Goal: Task Accomplishment & Management: Use online tool/utility

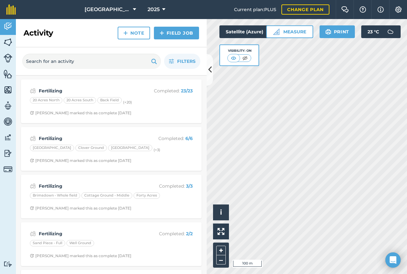
click at [327, 274] on html "Feltham Farm 2025 Current plan : PLUS Change plan Farm Chat Help Info Settings …" at bounding box center [203, 137] width 407 height 274
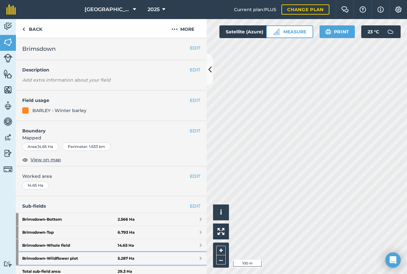
click at [118, 258] on strong "5.287 Ha" at bounding box center [126, 258] width 17 height 5
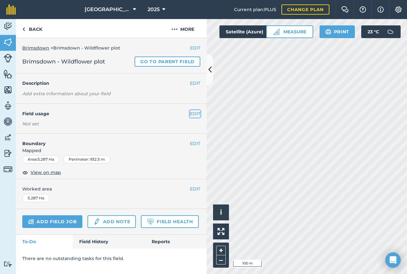
click at [196, 115] on button "EDIT" at bounding box center [195, 113] width 10 height 7
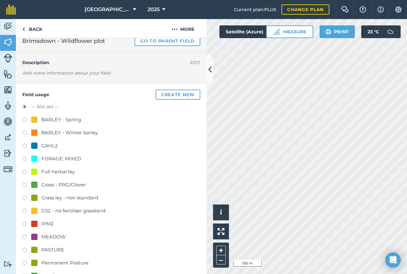
scroll to position [32, 0]
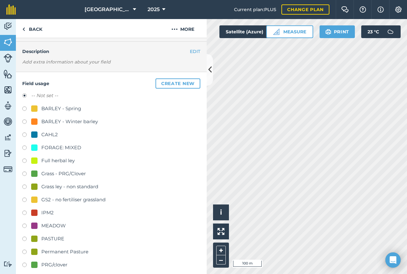
click at [25, 214] on label at bounding box center [26, 214] width 9 height 6
radio input "true"
radio input "false"
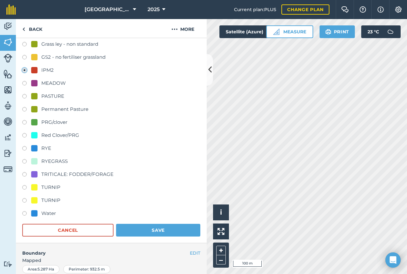
scroll to position [222, 0]
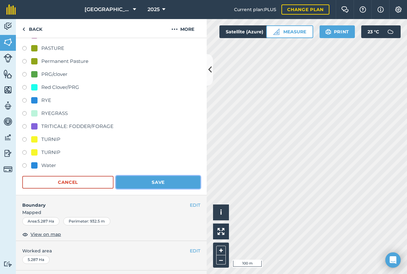
click at [150, 184] on button "Save" at bounding box center [158, 182] width 84 height 13
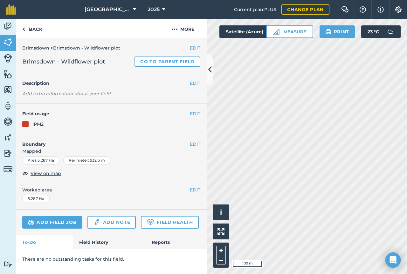
scroll to position [0, 0]
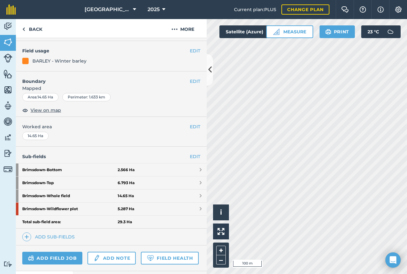
scroll to position [64, 0]
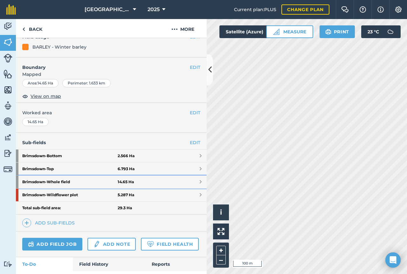
click at [151, 184] on link "Brimsdown - Whole field 14.65 Ha" at bounding box center [111, 182] width 191 height 13
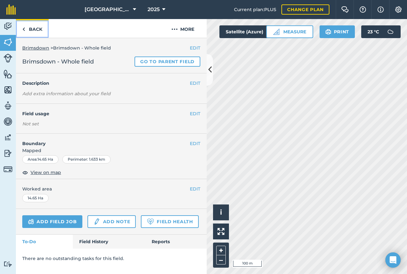
click at [29, 28] on link "Back" at bounding box center [32, 28] width 33 height 19
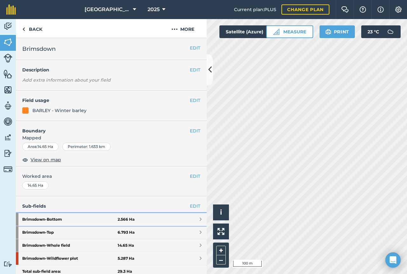
click at [139, 220] on link "Brimsdown - Bottom 2.566 Ha" at bounding box center [111, 219] width 191 height 13
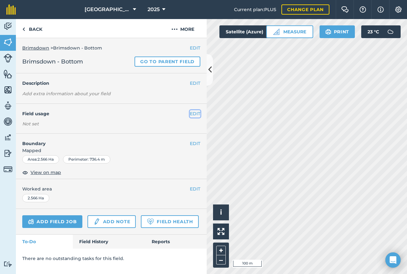
click at [195, 114] on button "EDIT" at bounding box center [195, 113] width 10 height 7
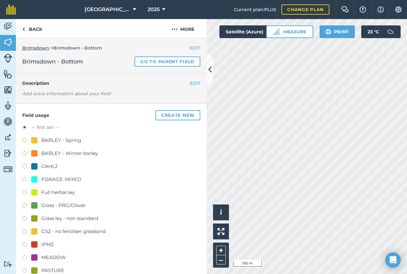
click at [25, 192] on label at bounding box center [26, 193] width 9 height 6
radio input "true"
radio input "false"
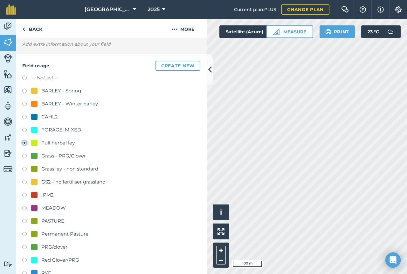
scroll to position [222, 0]
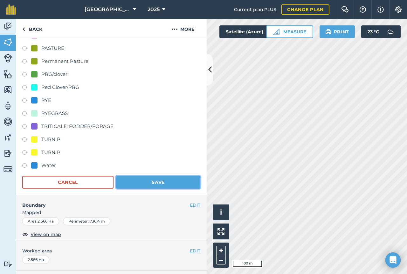
click at [162, 186] on button "Save" at bounding box center [158, 182] width 84 height 13
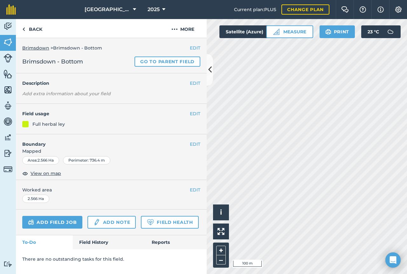
scroll to position [0, 0]
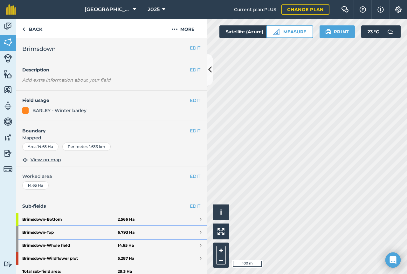
click at [130, 234] on strong "6.793 Ha" at bounding box center [126, 232] width 17 height 5
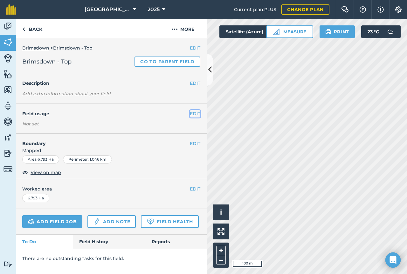
click at [192, 115] on button "EDIT" at bounding box center [195, 113] width 10 height 7
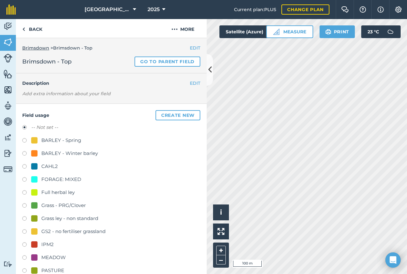
click at [26, 194] on label at bounding box center [26, 193] width 9 height 6
radio input "true"
radio input "false"
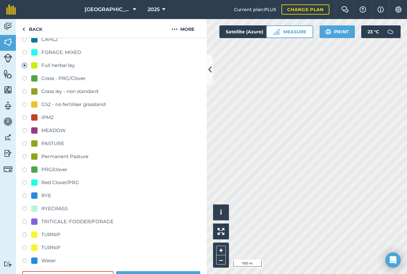
scroll to position [254, 0]
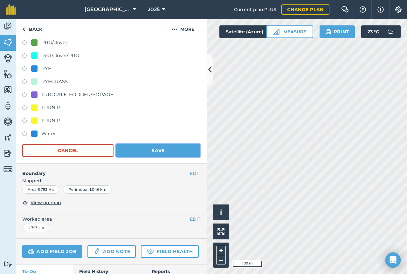
click at [160, 147] on button "Save" at bounding box center [158, 150] width 84 height 13
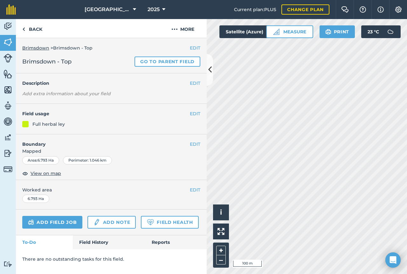
scroll to position [0, 0]
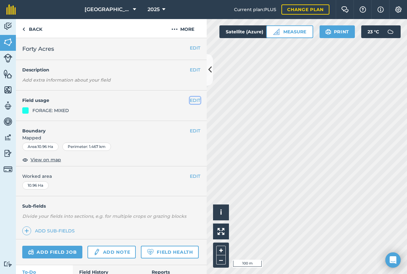
click at [190, 102] on button "EDIT" at bounding box center [195, 100] width 10 height 7
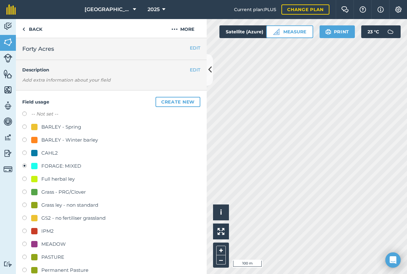
click at [24, 192] on label at bounding box center [26, 193] width 9 height 6
radio input "true"
radio input "false"
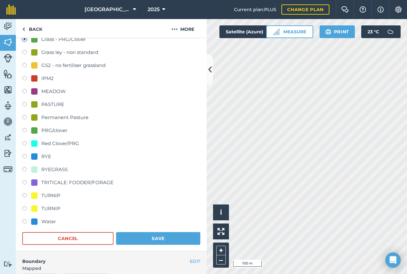
scroll to position [159, 0]
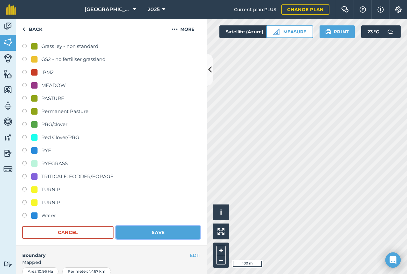
click at [153, 234] on button "Save" at bounding box center [158, 232] width 84 height 13
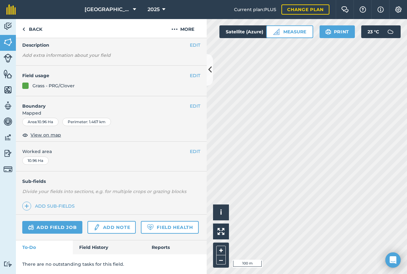
scroll to position [43, 0]
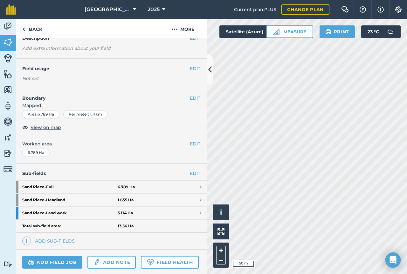
scroll to position [64, 0]
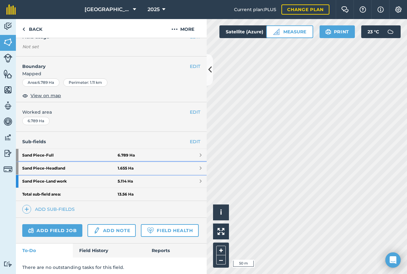
click at [192, 166] on link "Sand Piece - Headland 1.655 Ha" at bounding box center [111, 168] width 191 height 13
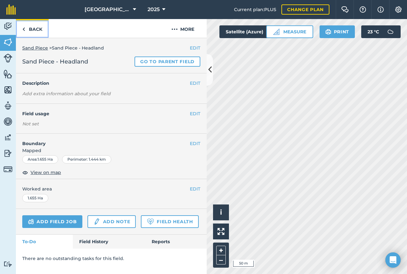
click at [26, 27] on link "Back" at bounding box center [32, 28] width 33 height 19
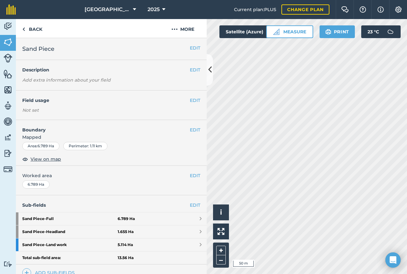
drag, startPoint x: 116, startPoint y: 232, endPoint x: 84, endPoint y: 186, distance: 56.4
click at [84, 186] on div "EDIT Worked area 6.789 Ha" at bounding box center [111, 181] width 191 height 30
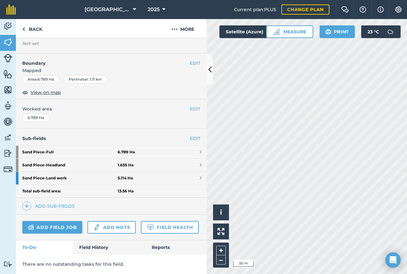
scroll to position [84, 0]
click at [190, 135] on link "EDIT" at bounding box center [195, 138] width 10 height 7
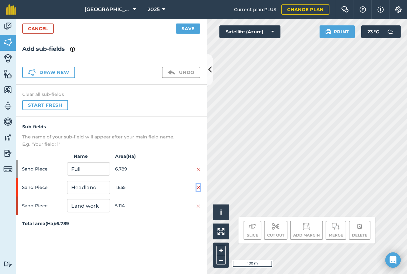
click at [198, 187] on img at bounding box center [198, 187] width 4 height 5
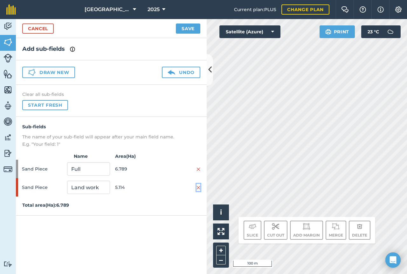
click at [196, 186] on img at bounding box center [198, 187] width 4 height 5
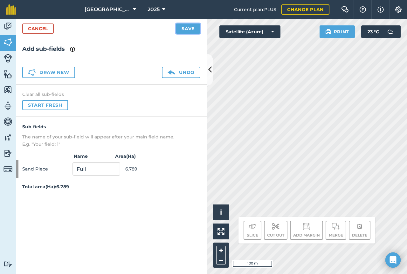
click at [188, 29] on button "Save" at bounding box center [188, 29] width 24 height 10
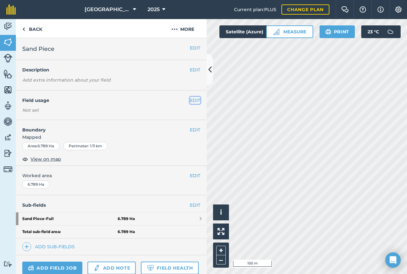
click at [194, 99] on button "EDIT" at bounding box center [195, 100] width 10 height 7
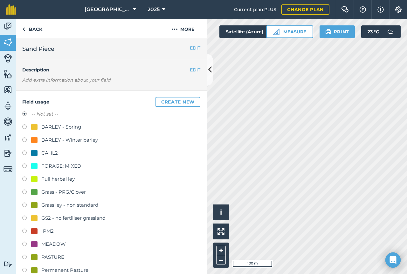
click at [27, 178] on label at bounding box center [26, 180] width 9 height 6
radio input "true"
radio input "false"
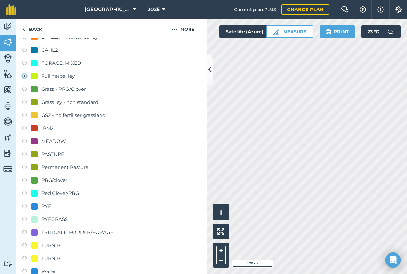
scroll to position [222, 0]
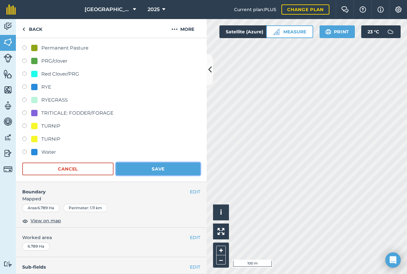
click at [141, 169] on button "Save" at bounding box center [158, 169] width 84 height 13
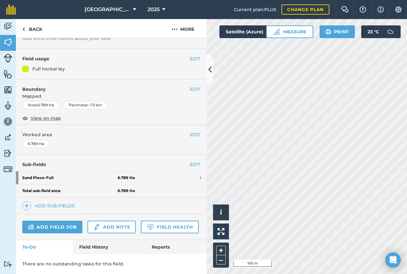
scroll to position [59, 0]
click at [137, 171] on link "Sand Piece - Full 6.789 Ha" at bounding box center [111, 177] width 191 height 13
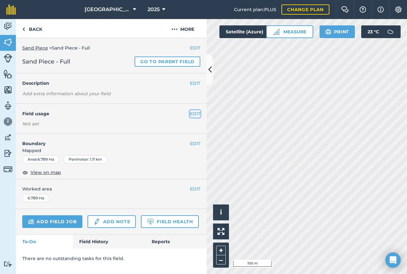
click at [194, 115] on button "EDIT" at bounding box center [195, 113] width 10 height 7
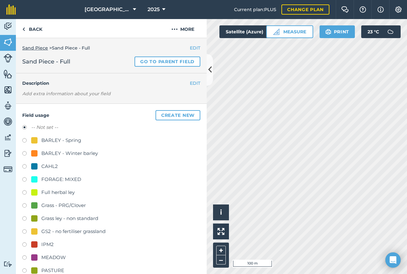
click at [46, 196] on div "Full herbal ley" at bounding box center [57, 193] width 33 height 8
radio input "true"
radio input "false"
click at [27, 30] on link "Back" at bounding box center [32, 28] width 33 height 19
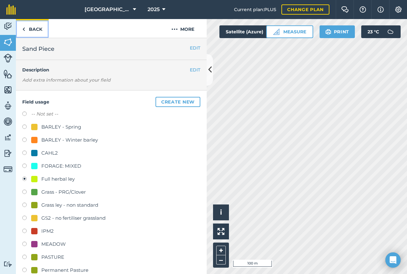
click at [36, 32] on link "Back" at bounding box center [32, 28] width 33 height 19
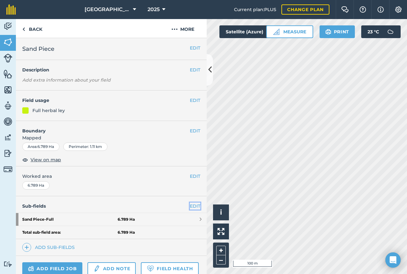
click at [193, 206] on link "EDIT" at bounding box center [195, 206] width 10 height 7
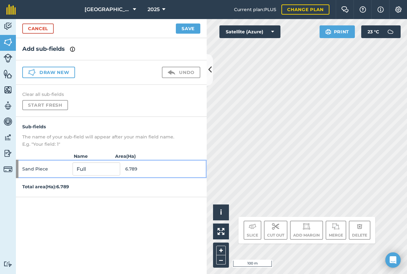
click at [198, 170] on div "Sand Piece Full 6.789" at bounding box center [111, 169] width 191 height 18
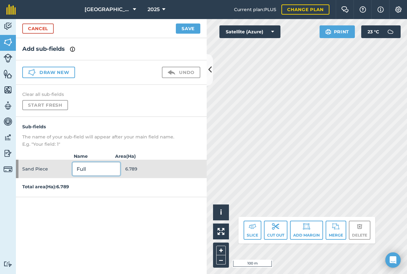
drag, startPoint x: 96, startPoint y: 168, endPoint x: 61, endPoint y: 170, distance: 35.0
click at [61, 170] on div "Sand Piece Full 6.789" at bounding box center [111, 169] width 191 height 18
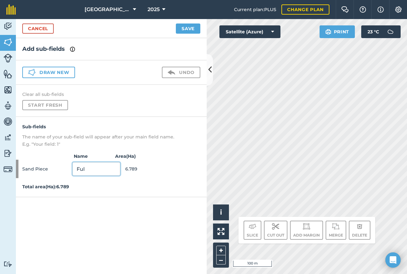
type input "Full"
click at [66, 210] on div "Add sub-fields Draw new Undo Clear all sub-fields Start fresh Sub-fields The na…" at bounding box center [111, 156] width 191 height 236
click at [136, 133] on p "The name of your sub-field will appear after your main field name." at bounding box center [111, 136] width 178 height 7
click at [189, 27] on button "Save" at bounding box center [188, 29] width 24 height 10
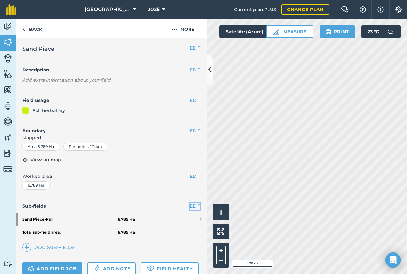
click at [190, 207] on link "EDIT" at bounding box center [195, 206] width 10 height 7
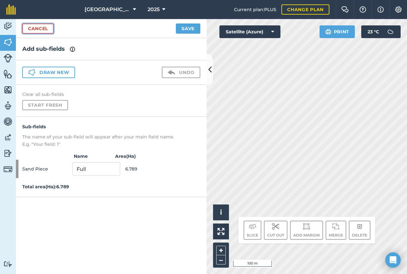
click at [40, 29] on link "Cancel" at bounding box center [37, 29] width 31 height 10
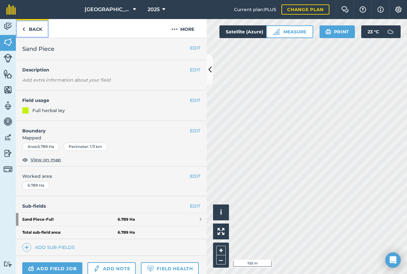
click at [40, 31] on link "Back" at bounding box center [32, 28] width 33 height 19
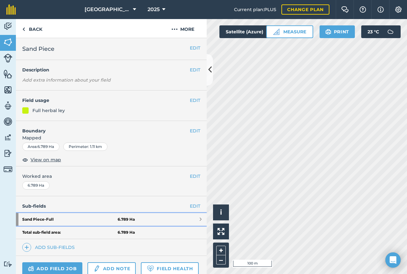
click at [128, 218] on strong "6.789 Ha" at bounding box center [126, 219] width 17 height 5
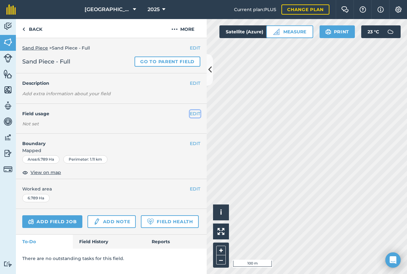
click at [192, 115] on button "EDIT" at bounding box center [195, 113] width 10 height 7
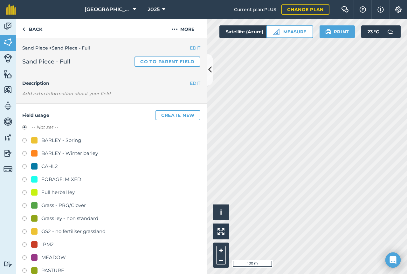
click at [54, 192] on div "Full herbal ley" at bounding box center [57, 193] width 33 height 8
radio input "true"
radio input "false"
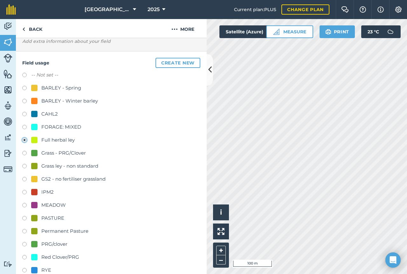
scroll to position [159, 0]
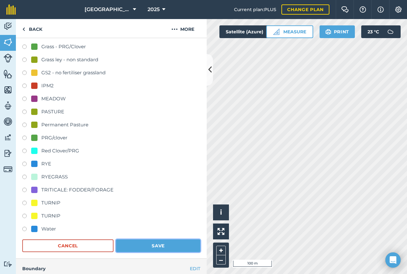
click at [177, 244] on button "Save" at bounding box center [158, 245] width 84 height 13
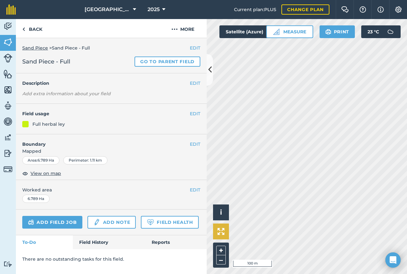
scroll to position [0, 0]
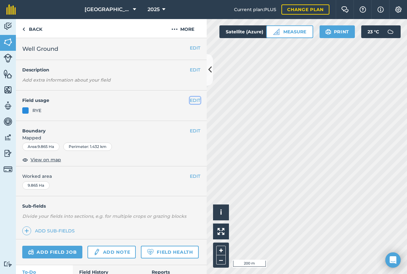
click at [190, 99] on button "EDIT" at bounding box center [195, 100] width 10 height 7
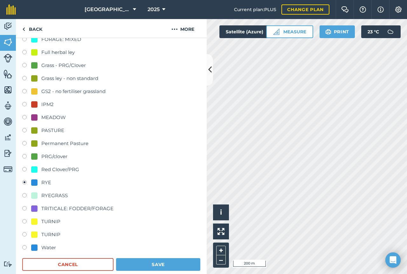
scroll to position [191, 0]
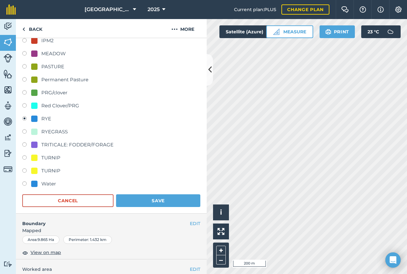
click at [25, 119] on label at bounding box center [26, 119] width 9 height 6
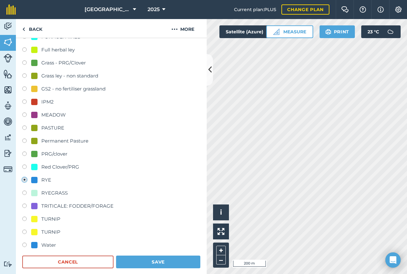
scroll to position [127, 0]
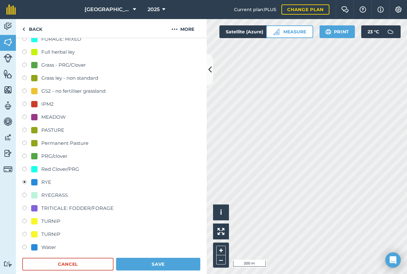
click at [36, 52] on div at bounding box center [34, 52] width 6 height 6
radio input "true"
radio input "false"
click at [173, 260] on button "Save" at bounding box center [158, 264] width 84 height 13
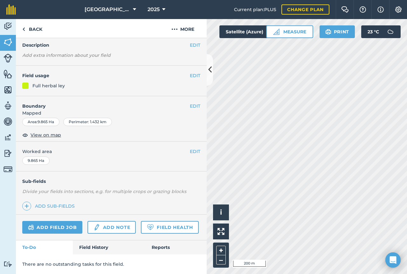
scroll to position [43, 0]
click at [358, 274] on html "Feltham Farm 2025 Current plan : PLUS Change plan Farm Chat Help Info Settings …" at bounding box center [203, 137] width 407 height 274
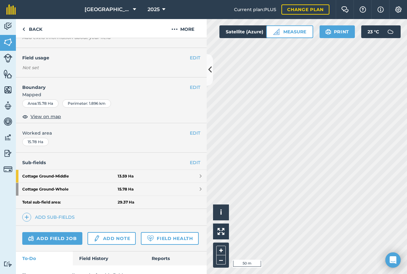
scroll to position [71, 0]
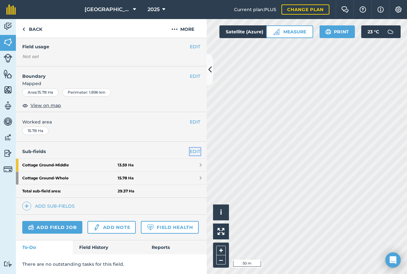
click at [190, 148] on link "EDIT" at bounding box center [195, 151] width 10 height 7
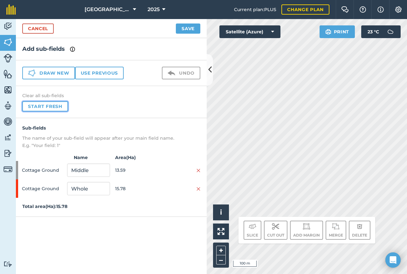
click at [49, 108] on button "Start fresh" at bounding box center [45, 106] width 46 height 10
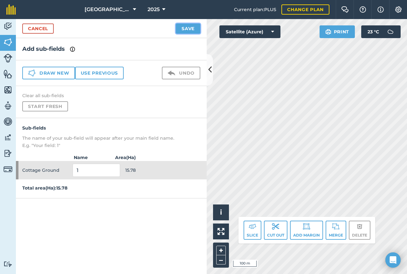
click at [185, 29] on button "Save" at bounding box center [188, 29] width 24 height 10
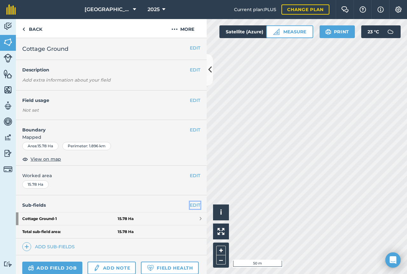
click at [190, 207] on link "EDIT" at bounding box center [195, 205] width 10 height 7
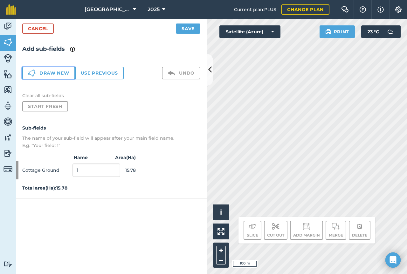
click at [57, 77] on button "Draw new" at bounding box center [48, 73] width 53 height 13
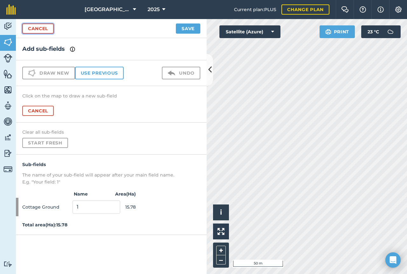
click at [36, 24] on link "Cancel" at bounding box center [37, 29] width 31 height 10
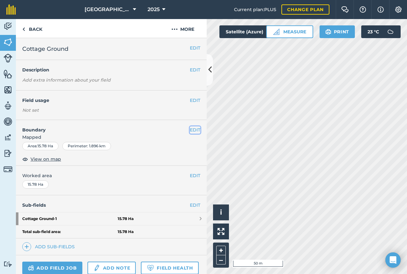
click at [191, 131] on button "EDIT" at bounding box center [195, 129] width 10 height 7
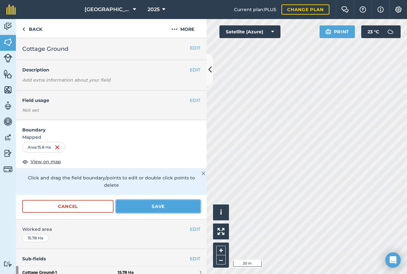
click at [168, 205] on button "Save" at bounding box center [158, 206] width 84 height 13
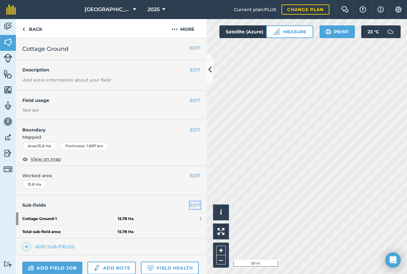
click at [190, 204] on link "EDIT" at bounding box center [195, 205] width 10 height 7
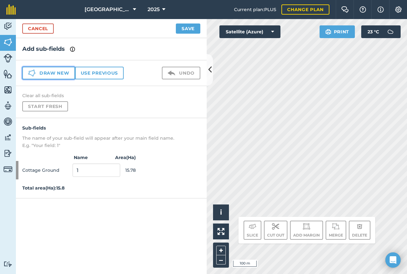
click at [59, 73] on button "Draw new" at bounding box center [48, 73] width 53 height 13
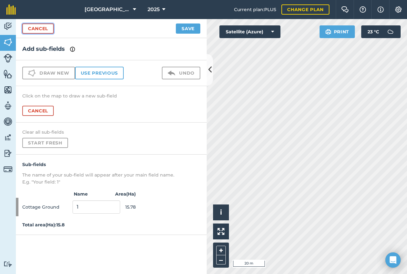
click at [44, 28] on link "Cancel" at bounding box center [37, 29] width 31 height 10
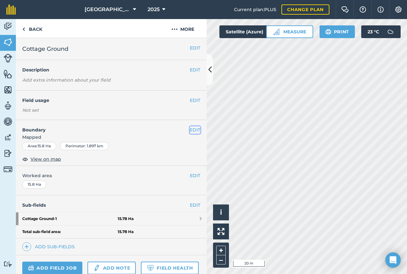
click at [191, 128] on button "EDIT" at bounding box center [195, 129] width 10 height 7
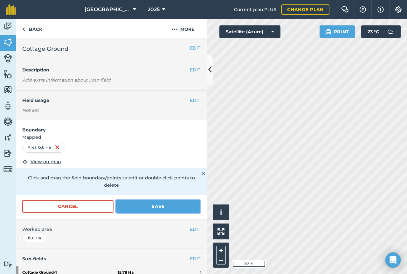
click at [160, 205] on button "Save" at bounding box center [158, 206] width 84 height 13
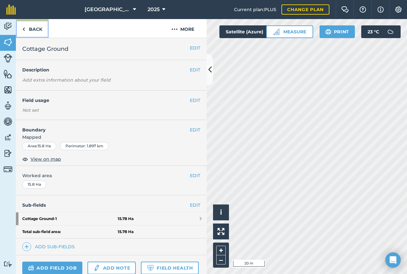
click at [30, 28] on link "Back" at bounding box center [32, 28] width 33 height 19
click at [192, 131] on button "EDIT" at bounding box center [195, 129] width 10 height 7
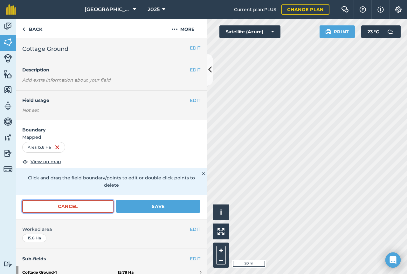
click at [79, 204] on button "Cancel" at bounding box center [67, 206] width 91 height 13
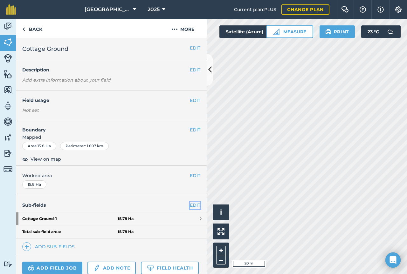
click at [192, 205] on link "EDIT" at bounding box center [195, 205] width 10 height 7
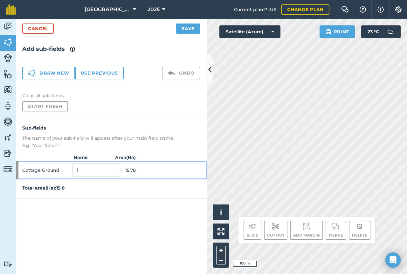
click at [147, 169] on span "15.78" at bounding box center [149, 170] width 48 height 12
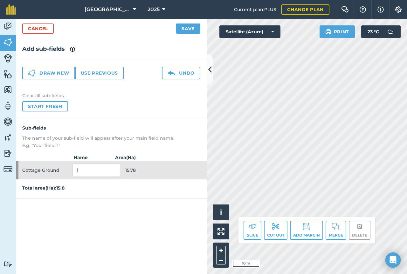
click at [352, 223] on div "Click to start drawing i © 2025 TomTom, Microsoft 10 m + – Satellite (Azure) Pr…" at bounding box center [306, 146] width 200 height 255
click at [192, 31] on button "Save" at bounding box center [188, 29] width 24 height 10
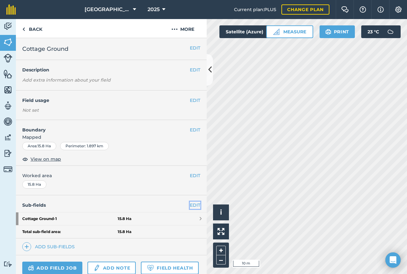
click at [191, 206] on link "EDIT" at bounding box center [195, 205] width 10 height 7
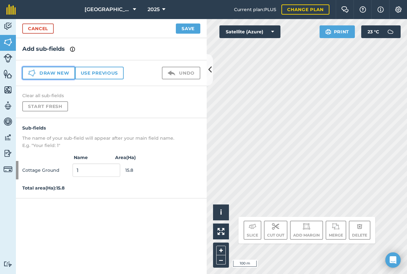
click at [46, 69] on button "Draw new" at bounding box center [48, 73] width 53 height 13
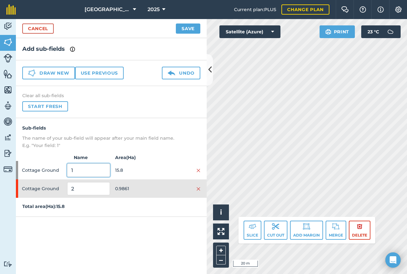
click at [86, 175] on input "1" at bounding box center [88, 170] width 43 height 13
type input "Main field"
click at [78, 189] on input "2" at bounding box center [88, 188] width 43 height 13
type input "Top corner"
click at [192, 30] on button "Save" at bounding box center [188, 29] width 24 height 10
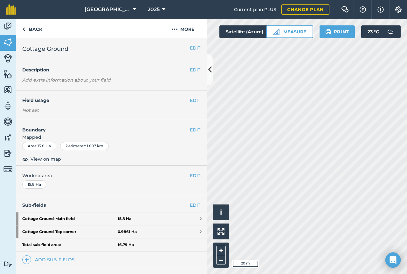
click at [195, 144] on div "Activity Fields Livestock Features Maps Team Vehicles Data Reporting Billing Tu…" at bounding box center [203, 146] width 407 height 255
click at [190, 206] on link "EDIT" at bounding box center [195, 205] width 10 height 7
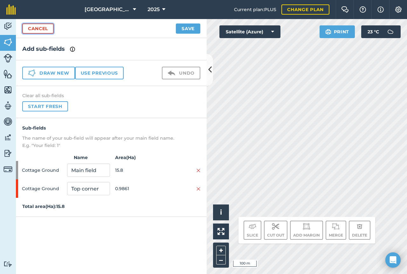
click at [30, 28] on link "Cancel" at bounding box center [37, 29] width 31 height 10
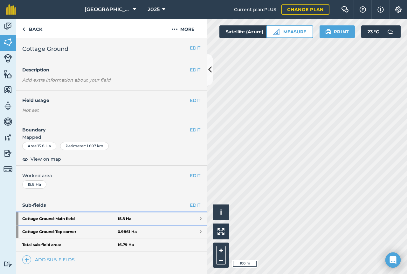
click at [68, 222] on strong "Cottage Ground - Main field" at bounding box center [69, 218] width 95 height 13
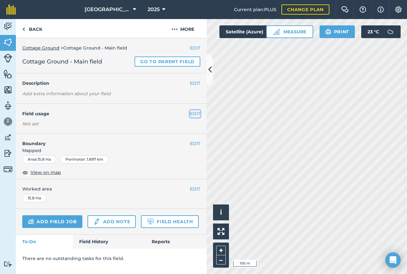
click at [193, 113] on button "EDIT" at bounding box center [195, 113] width 10 height 7
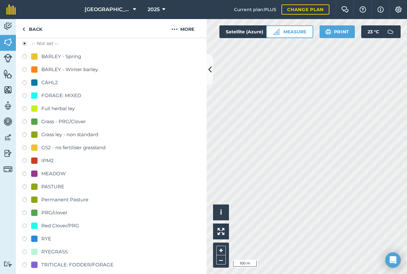
scroll to position [95, 0]
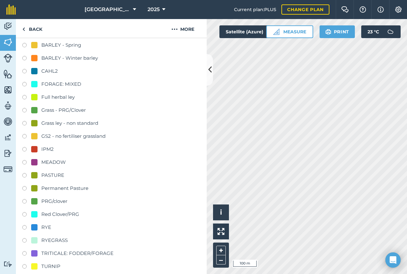
click at [25, 227] on label at bounding box center [26, 228] width 9 height 6
radio input "true"
radio input "false"
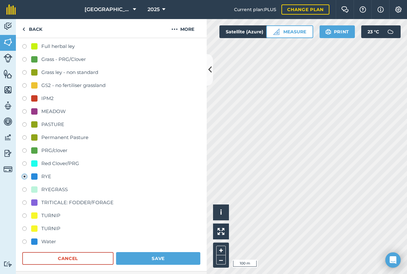
scroll to position [222, 0]
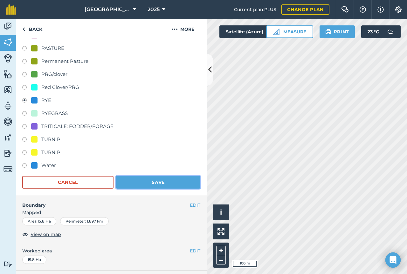
click at [158, 180] on button "Save" at bounding box center [158, 182] width 84 height 13
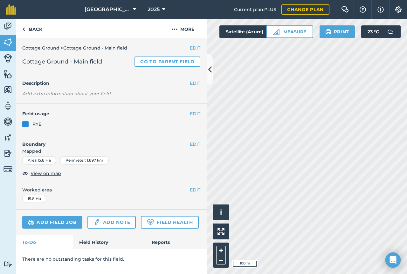
scroll to position [0, 0]
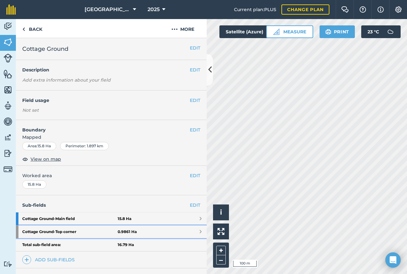
click at [139, 232] on link "Cottage Ground - Top corner 0.9861 Ha" at bounding box center [111, 231] width 191 height 13
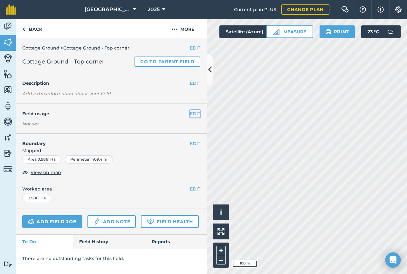
click at [198, 113] on button "EDIT" at bounding box center [195, 113] width 10 height 7
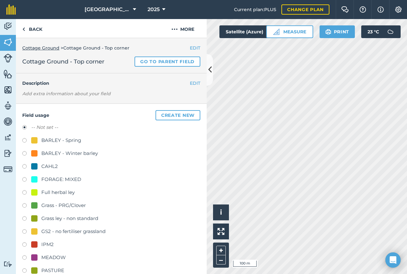
click at [23, 193] on label at bounding box center [26, 193] width 9 height 6
radio input "true"
radio input "false"
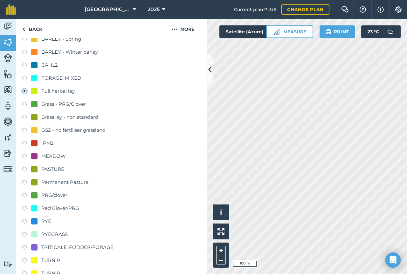
scroll to position [222, 0]
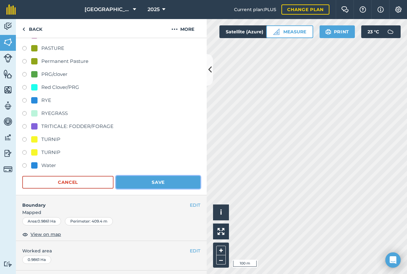
click at [159, 181] on button "Save" at bounding box center [158, 182] width 84 height 13
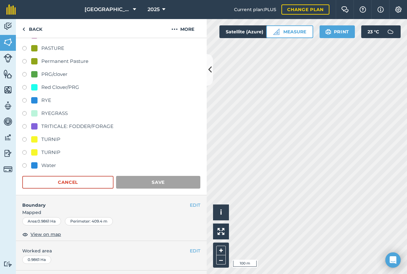
scroll to position [0, 0]
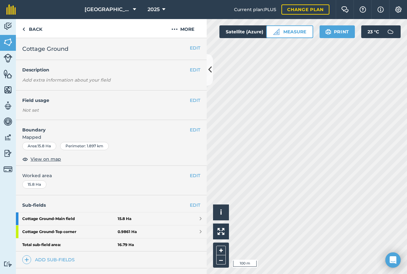
click at [189, 201] on div "Sub-fields EDIT Cottage Ground - Main field 15.8 [GEOGRAPHIC_DATA] - Top corner…" at bounding box center [111, 231] width 191 height 73
click at [190, 203] on link "EDIT" at bounding box center [195, 205] width 10 height 7
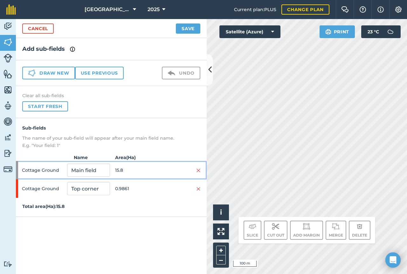
click at [144, 171] on span "15.8" at bounding box center [136, 170] width 43 height 12
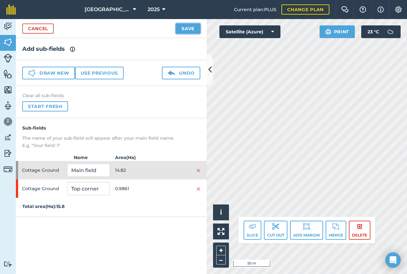
click at [189, 33] on button "Save" at bounding box center [188, 29] width 24 height 10
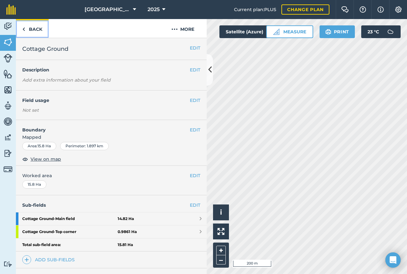
click at [37, 27] on link "Back" at bounding box center [32, 28] width 33 height 19
click at [34, 30] on link "Back" at bounding box center [32, 28] width 33 height 19
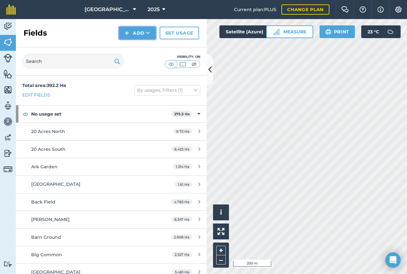
click at [145, 35] on button "Add" at bounding box center [137, 33] width 37 height 13
click at [145, 34] on button "Add Draw Import" at bounding box center [137, 33] width 37 height 13
click at [10, 28] on img at bounding box center [7, 27] width 9 height 10
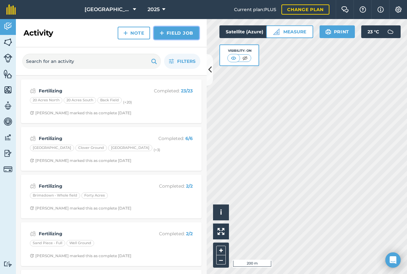
click at [179, 34] on link "Field Job" at bounding box center [176, 33] width 45 height 13
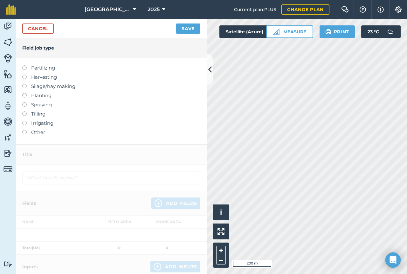
click at [24, 111] on label at bounding box center [26, 111] width 9 height 0
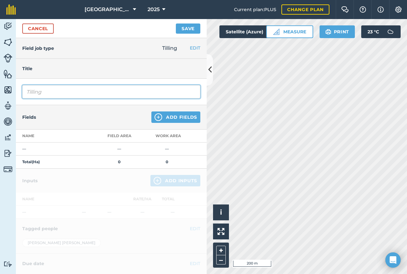
click at [56, 93] on input "Tilling" at bounding box center [111, 91] width 178 height 13
drag, startPoint x: 51, startPoint y: 91, endPoint x: 11, endPoint y: 91, distance: 40.0
click at [12, 91] on div "Activity Fields Livestock Features Maps Team Vehicles Data Reporting Billing Tu…" at bounding box center [203, 146] width 407 height 255
type input "Topdown"
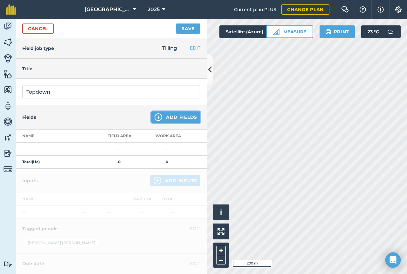
click at [164, 118] on button "Add Fields" at bounding box center [175, 116] width 49 height 11
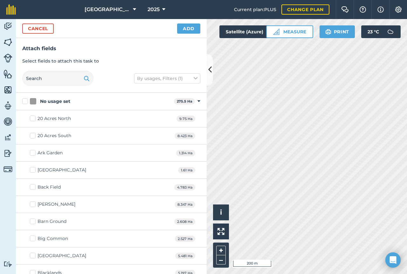
checkbox input "true"
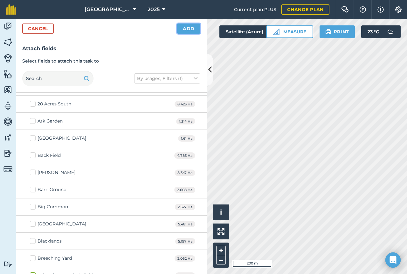
click at [191, 31] on button "Add" at bounding box center [188, 29] width 23 height 10
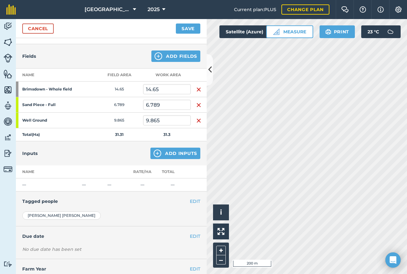
scroll to position [80, 0]
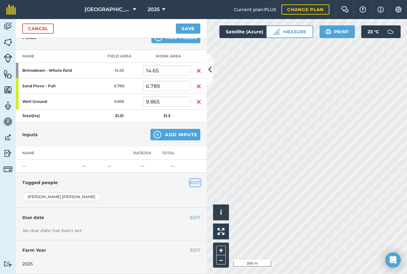
click at [191, 183] on button "EDIT" at bounding box center [195, 182] width 10 height 7
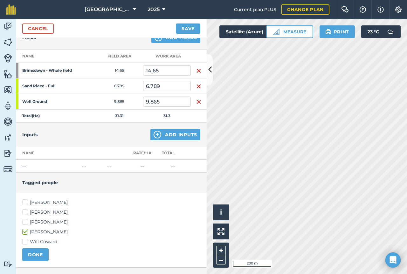
click at [26, 242] on label "Will Coward" at bounding box center [111, 242] width 178 height 7
click at [26, 242] on input "Will Coward" at bounding box center [24, 241] width 4 height 4
checkbox input "true"
click at [35, 255] on button "DONE" at bounding box center [35, 254] width 26 height 13
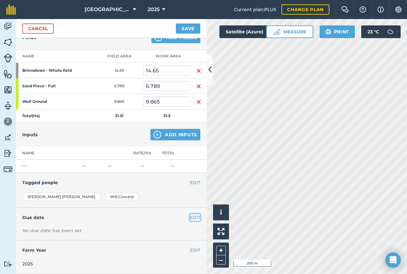
click at [190, 217] on button "EDIT" at bounding box center [195, 217] width 10 height 7
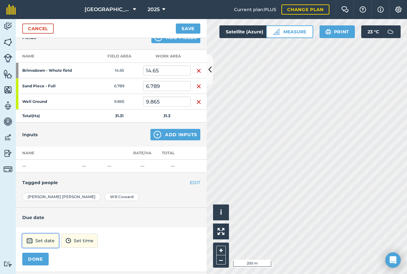
click at [45, 242] on button "Set date" at bounding box center [40, 241] width 37 height 14
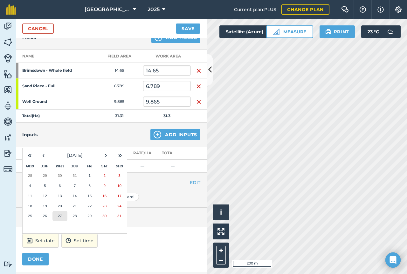
click at [63, 218] on button "27" at bounding box center [59, 216] width 15 height 10
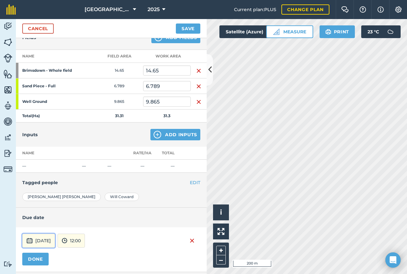
click at [55, 243] on button "[DATE]" at bounding box center [38, 241] width 33 height 14
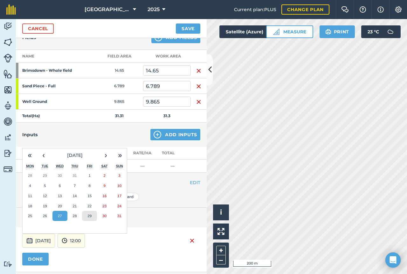
click at [88, 219] on button "29" at bounding box center [89, 216] width 15 height 10
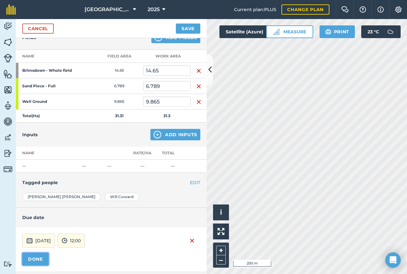
click at [40, 255] on button "DONE" at bounding box center [35, 259] width 26 height 13
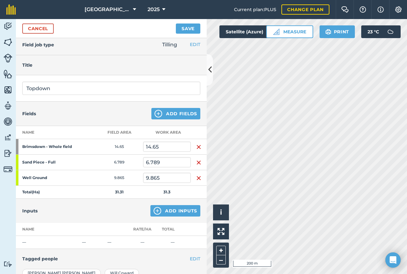
scroll to position [0, 0]
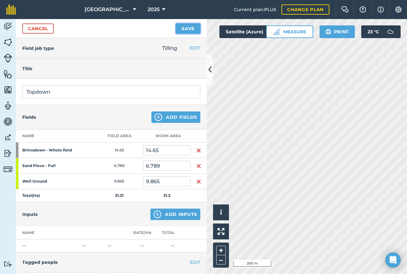
click at [188, 28] on button "Save" at bounding box center [188, 29] width 24 height 10
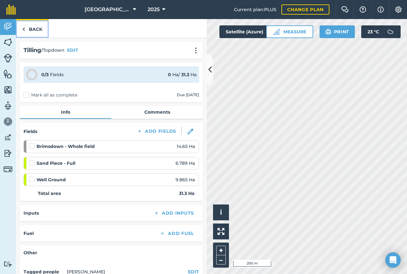
click at [35, 30] on link "Back" at bounding box center [32, 28] width 33 height 19
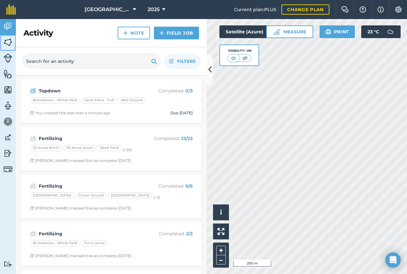
click at [7, 43] on img at bounding box center [7, 42] width 9 height 10
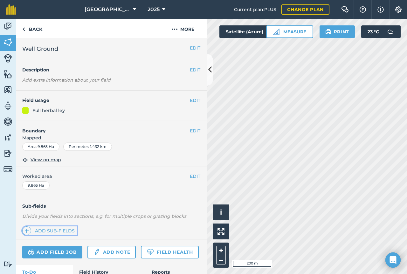
click at [62, 231] on link "Add sub-fields" at bounding box center [49, 230] width 55 height 9
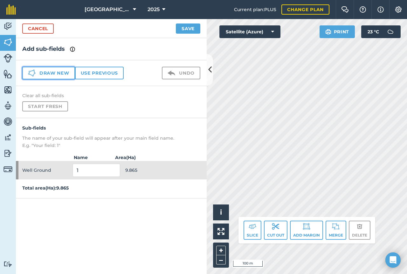
click at [64, 72] on button "Draw new" at bounding box center [48, 73] width 53 height 13
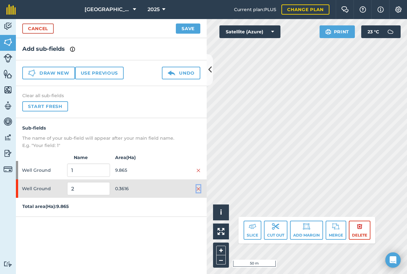
click at [198, 188] on img at bounding box center [198, 188] width 4 height 5
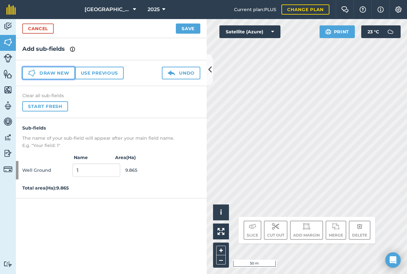
click at [60, 77] on button "Draw new" at bounding box center [48, 73] width 53 height 13
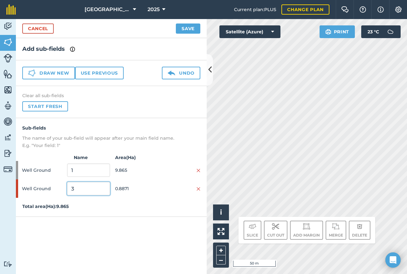
drag, startPoint x: 80, startPoint y: 190, endPoint x: 68, endPoint y: 191, distance: 12.2
click at [68, 191] on input "3" at bounding box center [88, 188] width 43 height 13
type input "Wildflower plot"
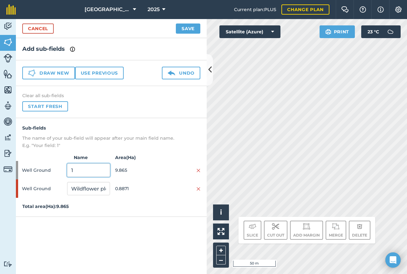
drag, startPoint x: 82, startPoint y: 171, endPoint x: 66, endPoint y: 170, distance: 16.2
click at [66, 170] on div "Well Ground 1 9.865" at bounding box center [111, 170] width 191 height 18
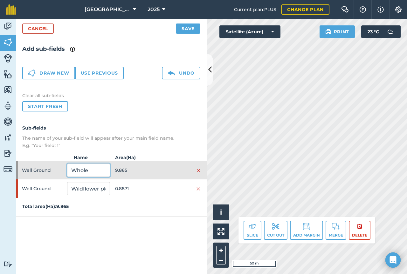
type input "Whole"
click at [189, 25] on button "Save" at bounding box center [188, 29] width 24 height 10
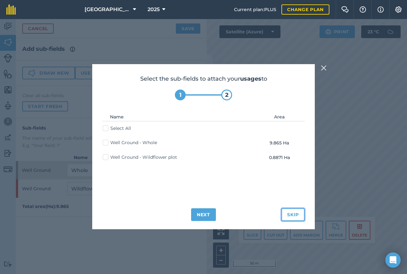
click at [293, 216] on button "Skip" at bounding box center [292, 214] width 23 height 13
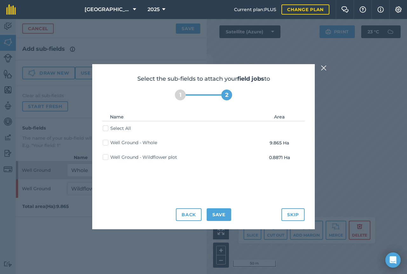
click at [106, 140] on label "Well Ground - Whole" at bounding box center [130, 142] width 54 height 7
click at [106, 140] on input "Well Ground - Whole" at bounding box center [105, 141] width 4 height 4
checkbox input "true"
click at [106, 157] on label "Well Ground - Wildflower plot" at bounding box center [140, 157] width 74 height 7
click at [106, 157] on input "Well Ground - Wildflower plot" at bounding box center [105, 156] width 4 height 4
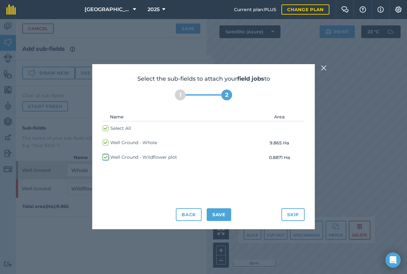
checkbox input "true"
click at [188, 212] on button "Back" at bounding box center [189, 214] width 26 height 13
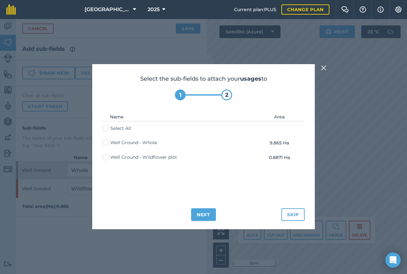
click at [105, 129] on label "Select All" at bounding box center [117, 128] width 28 height 7
click at [105, 129] on input "Select All" at bounding box center [105, 127] width 4 height 4
checkbox input "true"
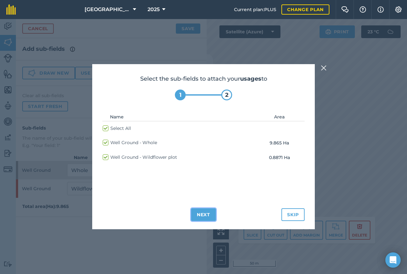
click at [199, 211] on button "Next" at bounding box center [203, 214] width 25 height 13
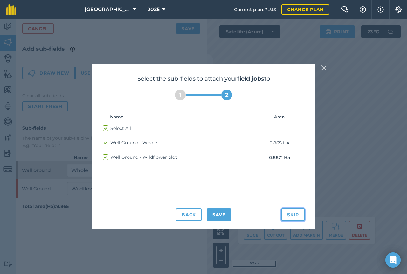
click at [290, 212] on button "Skip" at bounding box center [292, 214] width 23 height 13
checkbox input "false"
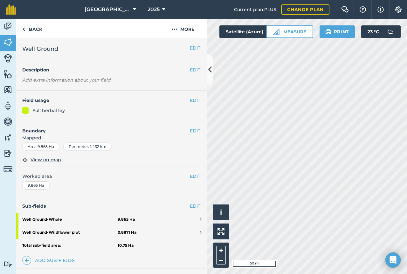
click at [202, 186] on div "Activity Fields Livestock Features Maps Team Vehicles Data Reporting Billing Tu…" at bounding box center [203, 146] width 407 height 255
click at [190, 101] on button "EDIT" at bounding box center [195, 100] width 10 height 7
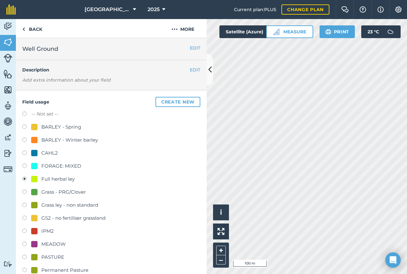
click at [23, 178] on label at bounding box center [26, 180] width 9 height 6
click at [25, 112] on label at bounding box center [26, 114] width 9 height 6
radio input "true"
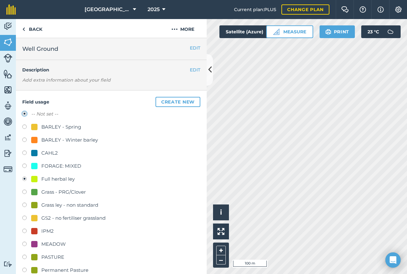
radio input "false"
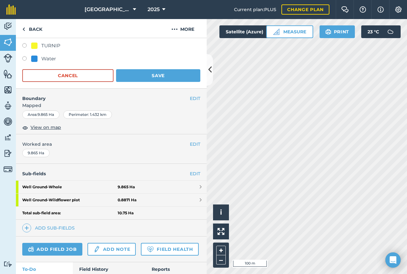
scroll to position [349, 0]
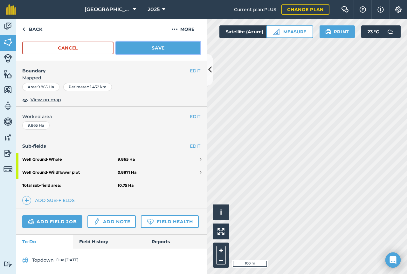
click at [165, 42] on button "Save" at bounding box center [158, 48] width 84 height 13
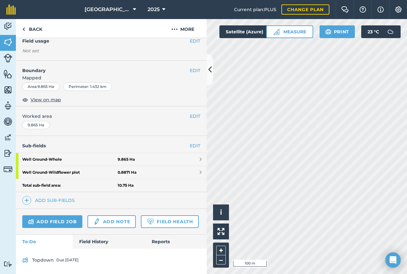
scroll to position [77, 0]
click at [194, 153] on link "Well Ground - Whole 9.865 Ha" at bounding box center [111, 159] width 191 height 13
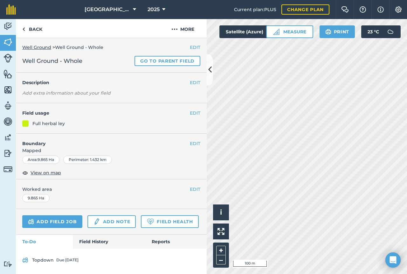
scroll to position [18, 0]
click at [193, 110] on button "EDIT" at bounding box center [195, 113] width 10 height 7
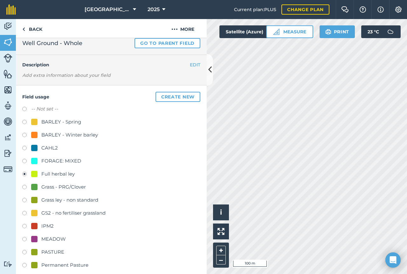
click at [31, 108] on label at bounding box center [26, 110] width 9 height 6
radio input "true"
radio input "false"
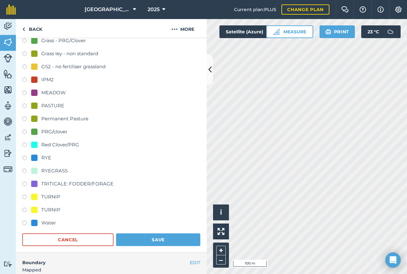
scroll to position [241, 0]
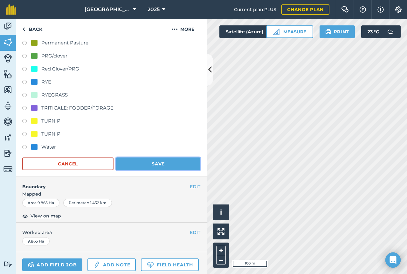
click at [158, 166] on button "Save" at bounding box center [158, 164] width 84 height 13
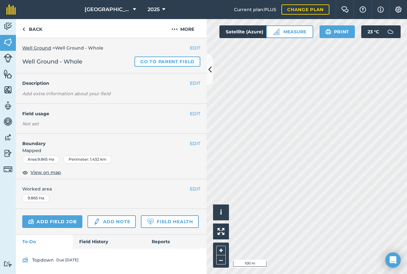
scroll to position [0, 0]
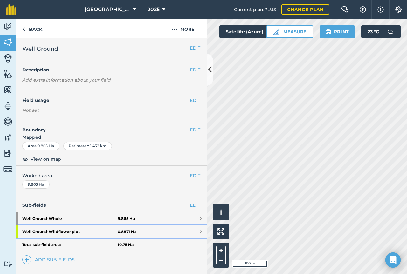
click at [163, 229] on link "Well Ground - Wildflower plot 0.8871 Ha" at bounding box center [111, 231] width 191 height 13
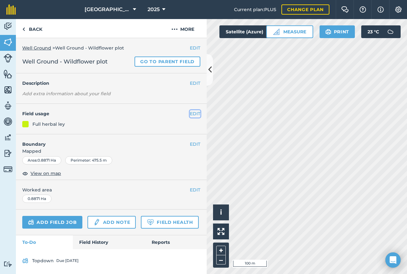
click at [190, 116] on button "EDIT" at bounding box center [195, 113] width 10 height 7
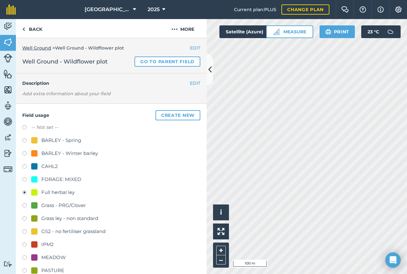
click at [47, 127] on label "-- Not set --" at bounding box center [44, 128] width 27 height 8
radio input "true"
radio input "false"
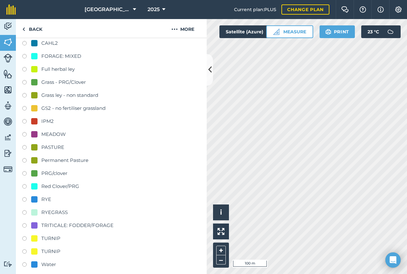
scroll to position [127, 0]
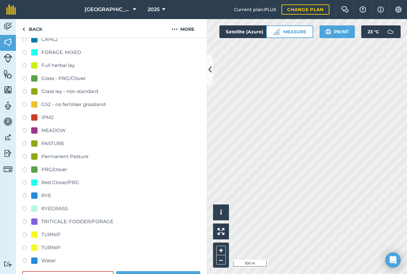
click at [24, 119] on label at bounding box center [26, 118] width 9 height 6
radio input "true"
radio input "false"
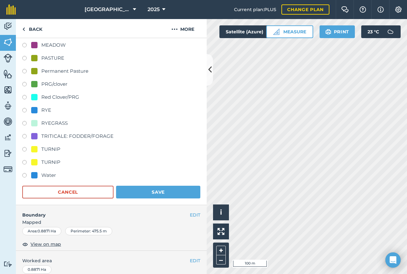
scroll to position [286, 0]
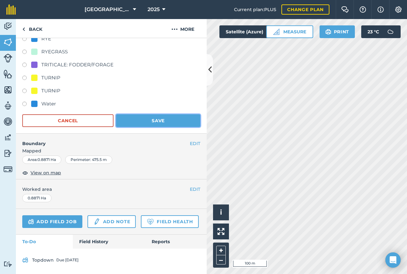
click at [158, 115] on button "Save" at bounding box center [158, 120] width 84 height 13
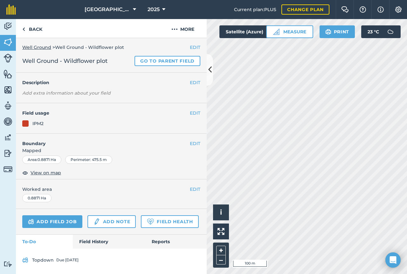
scroll to position [0, 0]
click at [37, 30] on link "Back" at bounding box center [32, 28] width 33 height 19
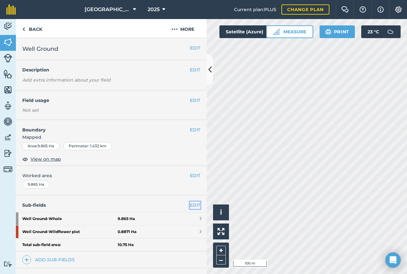
click at [193, 205] on link "EDIT" at bounding box center [195, 205] width 10 height 7
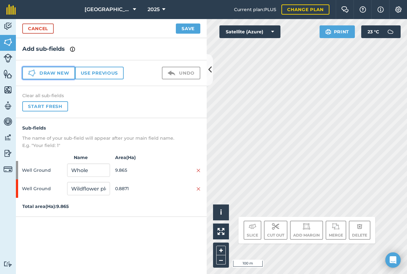
click at [64, 74] on button "Draw new" at bounding box center [48, 73] width 53 height 13
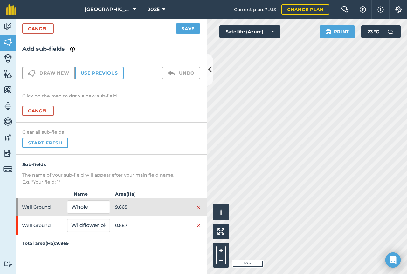
click at [249, 29] on div "Click to start drawing i © 2025 TomTom, Microsoft 50 m + – Satellite (Azure) Pr…" at bounding box center [306, 146] width 200 height 255
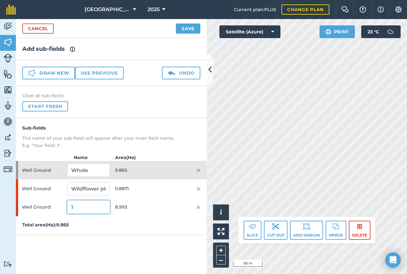
drag, startPoint x: 87, startPoint y: 209, endPoint x: 67, endPoint y: 210, distance: 19.8
click at [67, 210] on input "1" at bounding box center [88, 206] width 43 height 13
type input "Main"
click at [192, 31] on button "Save" at bounding box center [188, 29] width 24 height 10
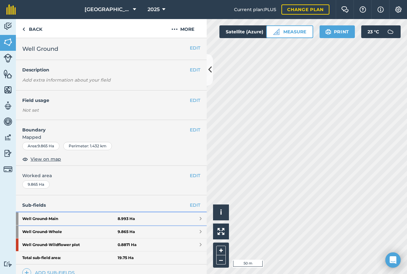
click at [145, 218] on link "Well Ground - Main 8.993 Ha" at bounding box center [111, 218] width 191 height 13
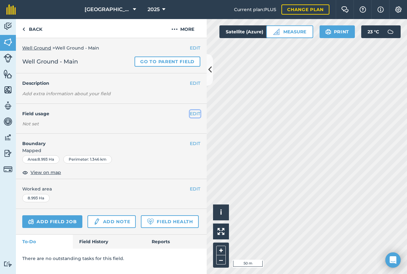
click at [195, 115] on button "EDIT" at bounding box center [195, 113] width 10 height 7
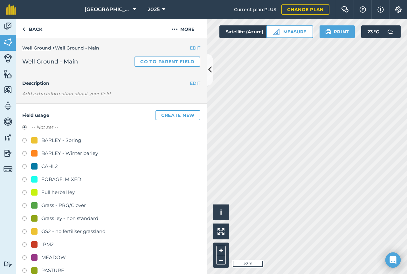
click at [24, 193] on label at bounding box center [26, 193] width 9 height 6
radio input "true"
radio input "false"
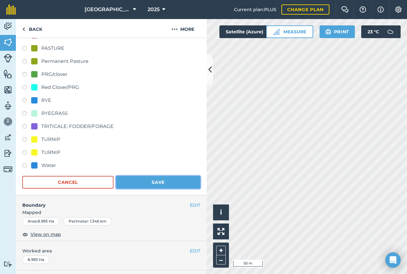
click at [153, 182] on button "Save" at bounding box center [158, 182] width 84 height 13
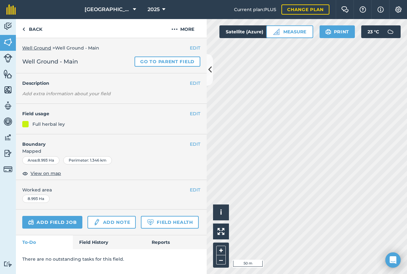
scroll to position [0, 0]
click at [32, 30] on link "Back" at bounding box center [32, 28] width 33 height 19
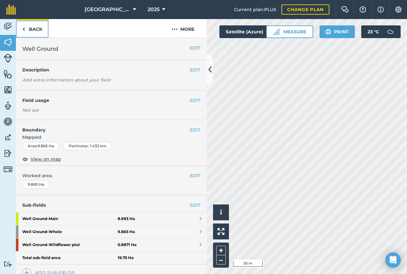
click at [37, 29] on link "Back" at bounding box center [32, 28] width 33 height 19
click at [223, 229] on div "Click to start drawing i © 2025 TomTom, Microsoft 100 m + – Satellite (Azure) M…" at bounding box center [306, 146] width 200 height 255
click at [152, 11] on span "2025" at bounding box center [153, 10] width 12 height 8
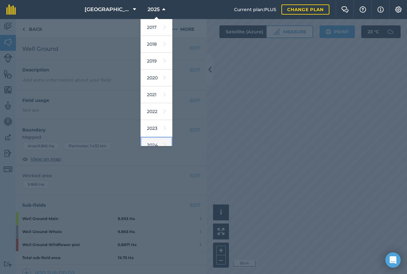
click at [151, 139] on link "2024" at bounding box center [156, 145] width 32 height 17
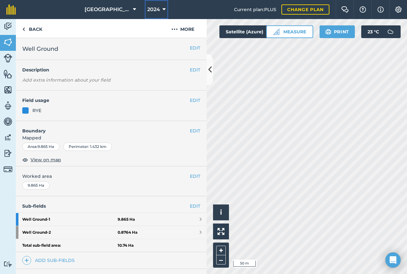
click at [152, 10] on span "2024" at bounding box center [153, 10] width 13 height 8
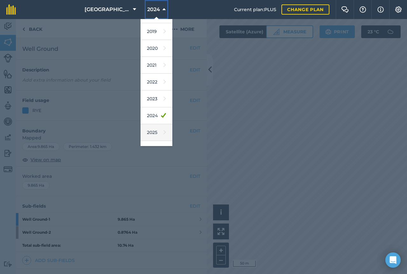
scroll to position [58, 0]
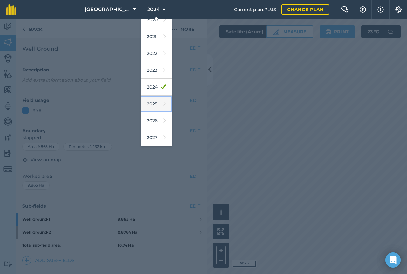
click at [151, 106] on link "2025" at bounding box center [156, 104] width 32 height 17
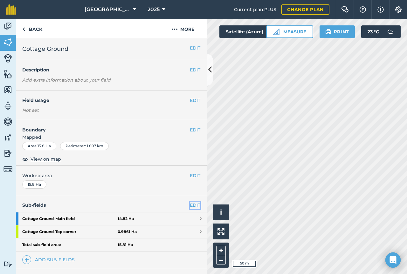
click at [190, 206] on link "EDIT" at bounding box center [195, 205] width 10 height 7
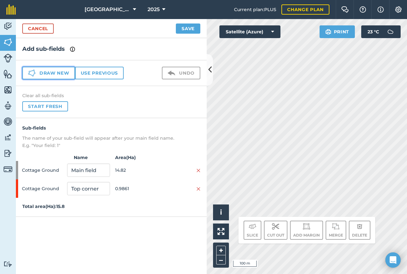
click at [63, 75] on button "Draw new" at bounding box center [48, 73] width 53 height 13
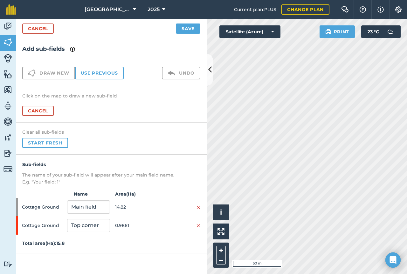
click at [350, 274] on html "Feltham Farm 2025 Current plan : PLUS Change plan Farm Chat Help Info Settings …" at bounding box center [203, 137] width 407 height 274
click at [162, 172] on div "Activity Fields Livestock Features Maps Team Vehicles Data Reporting Billing Tu…" at bounding box center [203, 146] width 407 height 255
click at [30, 31] on link "Cancel" at bounding box center [37, 29] width 31 height 10
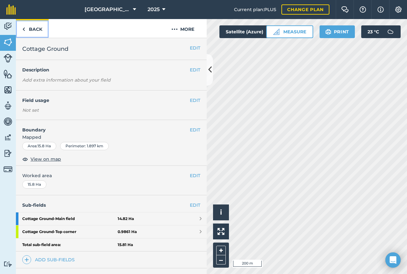
click at [27, 31] on link "Back" at bounding box center [32, 28] width 33 height 19
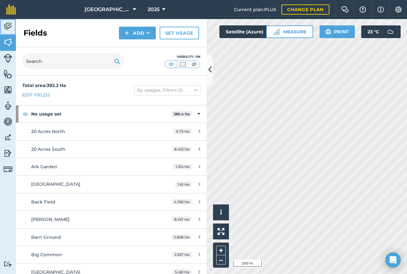
click at [7, 26] on img at bounding box center [7, 27] width 9 height 10
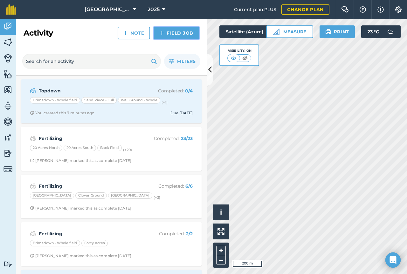
click at [178, 34] on link "Field Job" at bounding box center [176, 33] width 45 height 13
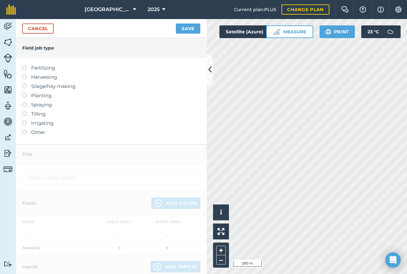
click at [25, 93] on label at bounding box center [26, 93] width 9 height 0
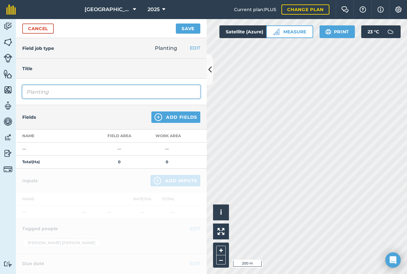
click at [50, 91] on input "Planting" at bounding box center [111, 91] width 178 height 13
drag, startPoint x: 55, startPoint y: 95, endPoint x: 13, endPoint y: 97, distance: 41.6
click at [13, 97] on div "Activity Fields Livestock Features Maps Team Vehicles Data Reporting Billing Tu…" at bounding box center [203, 146] width 407 height 255
type input "Grass drilling"
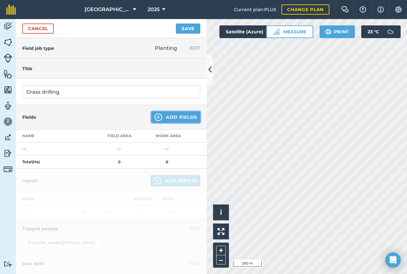
click at [158, 121] on button "Add Fields" at bounding box center [175, 116] width 49 height 11
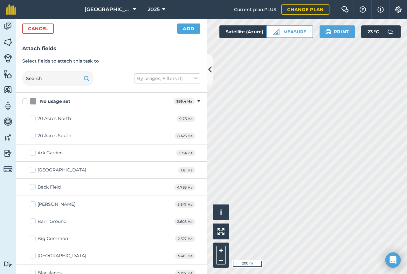
checkbox input "true"
click at [190, 29] on button "Add" at bounding box center [188, 29] width 23 height 10
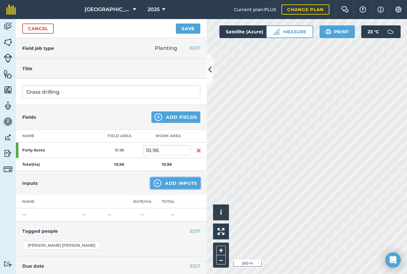
click at [158, 185] on button "Add Inputs" at bounding box center [175, 183] width 50 height 11
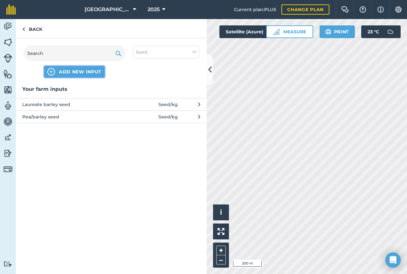
click at [79, 72] on span "ADD NEW INPUT" at bounding box center [80, 72] width 43 height 6
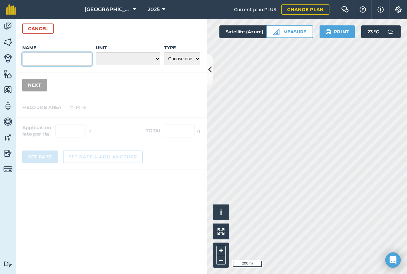
click at [53, 63] on input "Name" at bounding box center [57, 58] width 70 height 13
type input "Lightning Hi-Pro"
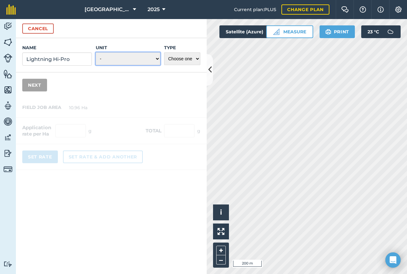
click at [155, 57] on select "- Grams/g Kilograms/kg Metric tonnes/t Millilitres/ml Litres/L Ounces/oz Pounds…" at bounding box center [128, 58] width 64 height 13
select select "KILOGRAMS"
click at [96, 52] on select "- Grams/g Kilograms/kg Metric tonnes/t Millilitres/ml Litres/L Ounces/oz Pounds…" at bounding box center [128, 58] width 64 height 13
click at [193, 58] on select "Choose one Fertilizer Seed Spray Fuel Other" at bounding box center [182, 58] width 36 height 13
select select "SEED"
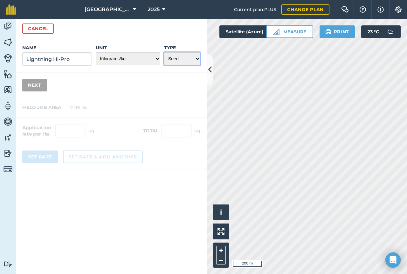
click at [164, 52] on select "Choose one Fertilizer Seed Spray Fuel Other" at bounding box center [182, 58] width 36 height 13
click at [34, 84] on button "Next" at bounding box center [34, 85] width 25 height 13
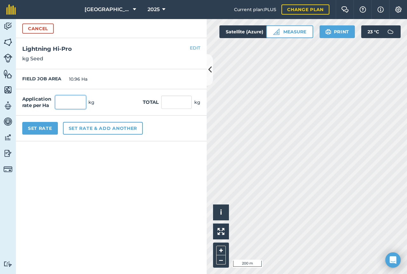
click at [72, 106] on input "text" at bounding box center [70, 102] width 30 height 13
type input "30"
type input "328.8"
click at [42, 129] on button "Set Rate" at bounding box center [40, 128] width 36 height 13
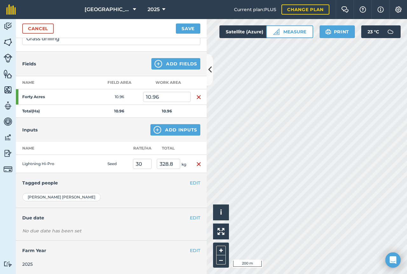
scroll to position [54, 0]
click at [190, 182] on button "EDIT" at bounding box center [195, 182] width 10 height 7
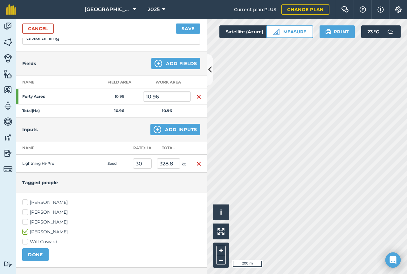
click at [30, 240] on label "Will Coward" at bounding box center [111, 242] width 178 height 7
click at [26, 240] on input "Will Coward" at bounding box center [24, 241] width 4 height 4
checkbox input "true"
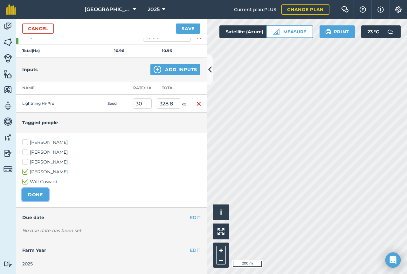
click at [27, 200] on button "DONE" at bounding box center [35, 194] width 26 height 13
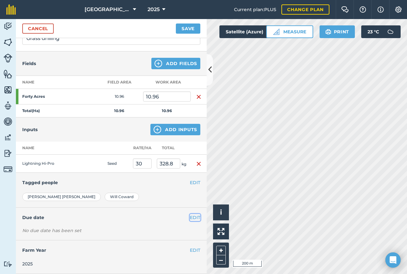
click at [191, 219] on button "EDIT" at bounding box center [195, 217] width 10 height 7
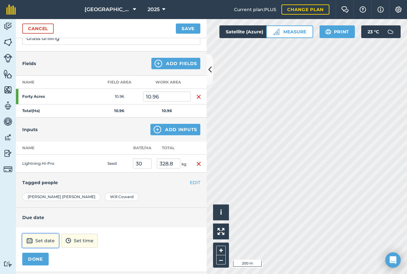
click at [42, 238] on button "Set date" at bounding box center [40, 241] width 37 height 14
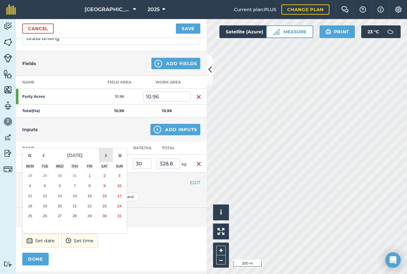
click at [104, 159] on button "›" at bounding box center [106, 155] width 14 height 14
click at [89, 177] on abbr "5" at bounding box center [90, 175] width 2 height 4
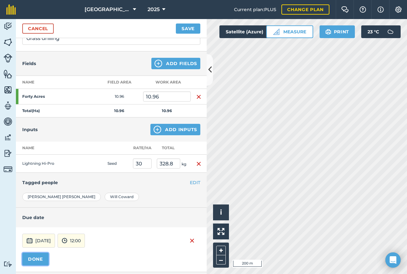
click at [33, 257] on button "DONE" at bounding box center [35, 259] width 26 height 13
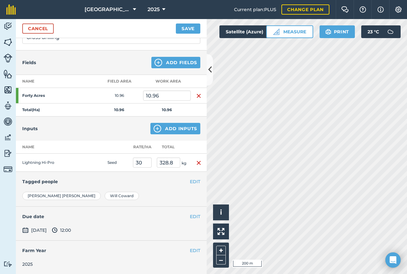
scroll to position [55, 0]
click at [185, 30] on button "Save" at bounding box center [188, 29] width 24 height 10
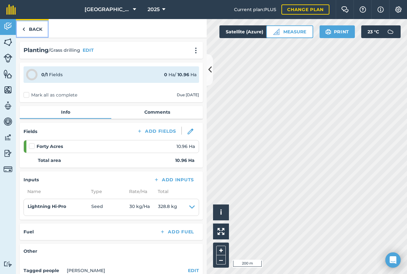
click at [35, 30] on link "Back" at bounding box center [32, 28] width 33 height 19
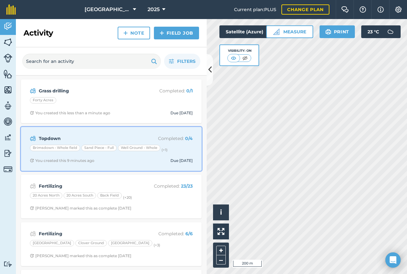
click at [61, 139] on strong "Topdown" at bounding box center [89, 138] width 101 height 7
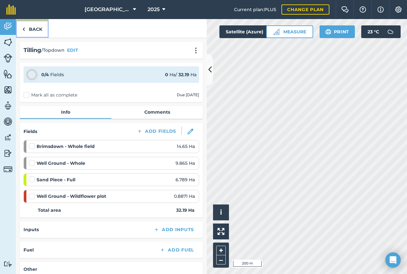
click at [37, 30] on link "Back" at bounding box center [32, 28] width 33 height 19
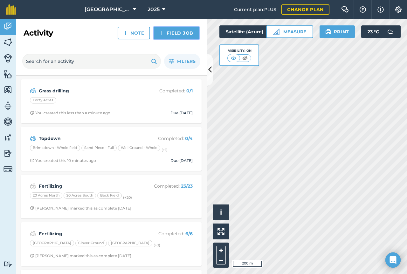
click at [173, 29] on link "Field Job" at bounding box center [176, 33] width 45 height 13
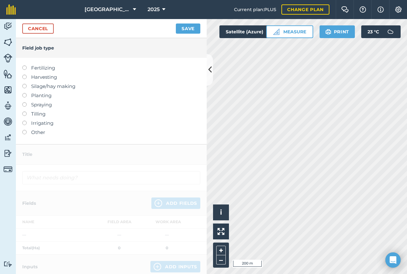
click at [30, 100] on ul "Fertilizing Harvesting Silage/hay making Planting Spraying Tilling Irrigating O…" at bounding box center [111, 100] width 178 height 72
click at [26, 93] on label at bounding box center [26, 93] width 9 height 0
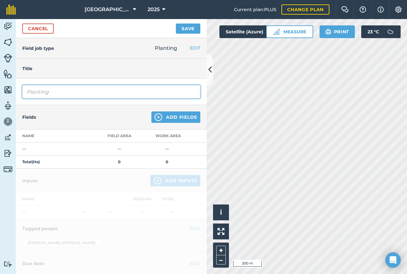
click at [66, 92] on input "Planting" at bounding box center [111, 91] width 178 height 13
drag, startPoint x: 57, startPoint y: 92, endPoint x: 20, endPoint y: 97, distance: 37.4
click at [20, 97] on div "Planting" at bounding box center [111, 92] width 191 height 26
type input "Wildflower drilling"
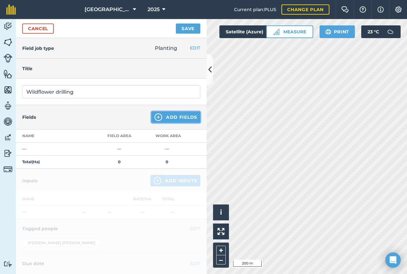
click at [174, 118] on button "Add Fields" at bounding box center [175, 116] width 49 height 11
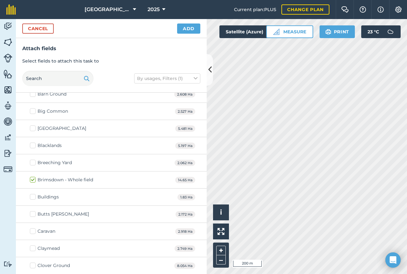
scroll to position [127, 0]
checkbox input "false"
checkbox input "true"
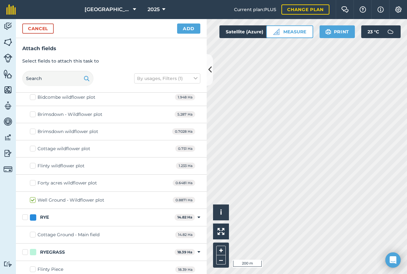
scroll to position [1397, 0]
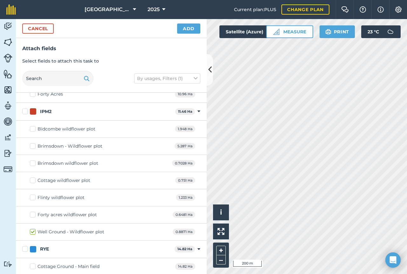
click at [33, 145] on label "Brimsdown - Wildflower plot" at bounding box center [66, 146] width 72 height 7
click at [33, 145] on input "Brimsdown - Wildflower plot" at bounding box center [32, 145] width 4 height 4
checkbox input "true"
click at [35, 129] on label "Bidcombe wildflower plot" at bounding box center [62, 129] width 65 height 7
click at [34, 129] on input "Bidcombe wildflower plot" at bounding box center [32, 128] width 4 height 4
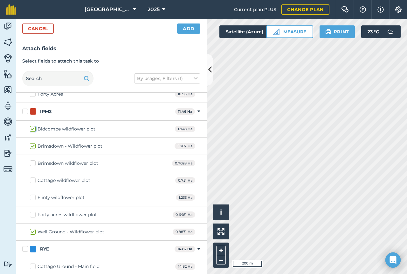
checkbox input "true"
click at [193, 25] on button "Add" at bounding box center [188, 29] width 23 height 10
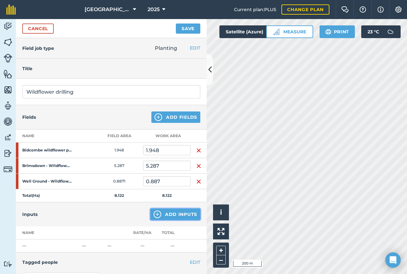
click at [166, 216] on button "Add Inputs" at bounding box center [175, 214] width 50 height 11
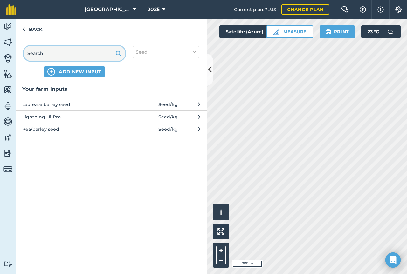
click at [56, 51] on input "text" at bounding box center [75, 53] width 102 height 15
click at [75, 70] on span "ADD NEW INPUT" at bounding box center [80, 72] width 43 height 6
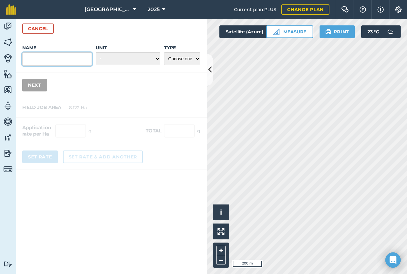
click at [60, 57] on input "Name" at bounding box center [57, 58] width 70 height 13
type input "Wildflower seed"
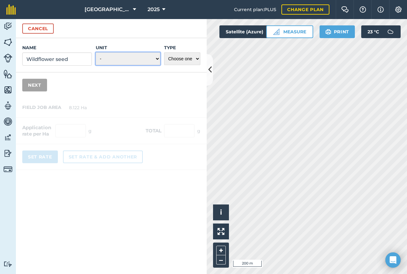
click at [158, 60] on select "- Grams/g Kilograms/kg Metric tonnes/t Millilitres/ml Litres/L Ounces/oz Pounds…" at bounding box center [128, 58] width 64 height 13
select select "KILOGRAMS"
click at [96, 52] on select "- Grams/g Kilograms/kg Metric tonnes/t Millilitres/ml Litres/L Ounces/oz Pounds…" at bounding box center [128, 58] width 64 height 13
click at [185, 61] on select "Choose one Fertilizer Seed Spray Fuel Other" at bounding box center [182, 58] width 36 height 13
select select "SEED"
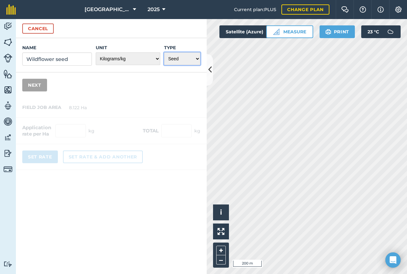
click at [164, 52] on select "Choose one Fertilizer Seed Spray Fuel Other" at bounding box center [182, 58] width 36 height 13
click at [36, 86] on button "Next" at bounding box center [34, 85] width 25 height 13
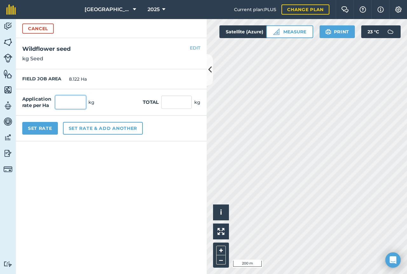
click at [72, 102] on input "text" at bounding box center [70, 102] width 30 height 13
type input "20"
type input "162.44"
click at [115, 104] on div "Application rate per Ha 20 kg Total 162.44 kg" at bounding box center [111, 102] width 191 height 26
click at [48, 126] on button "Set Rate" at bounding box center [40, 128] width 36 height 13
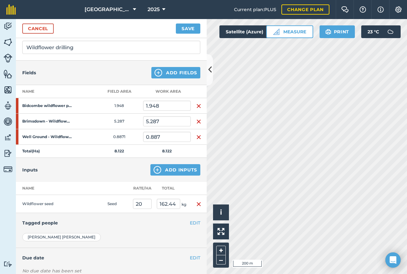
scroll to position [85, 0]
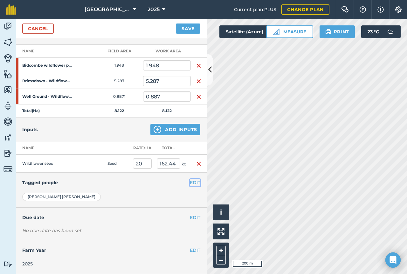
click at [190, 183] on button "EDIT" at bounding box center [195, 182] width 10 height 7
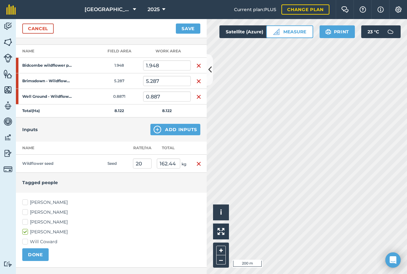
click at [31, 240] on label "Will Coward" at bounding box center [111, 242] width 178 height 7
click at [26, 240] on input "Will Coward" at bounding box center [24, 241] width 4 height 4
checkbox input "true"
click at [28, 255] on button "DONE" at bounding box center [35, 254] width 26 height 13
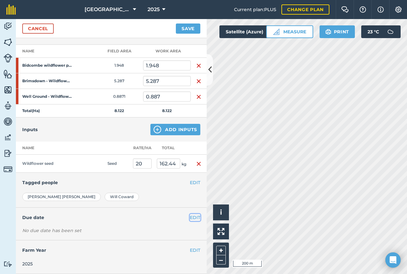
click at [193, 218] on button "EDIT" at bounding box center [195, 217] width 10 height 7
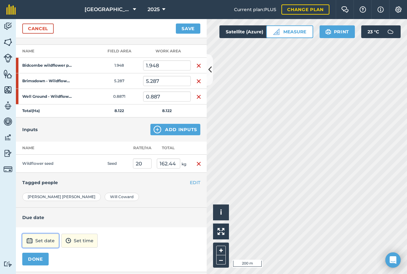
click at [50, 244] on button "Set date" at bounding box center [40, 241] width 37 height 14
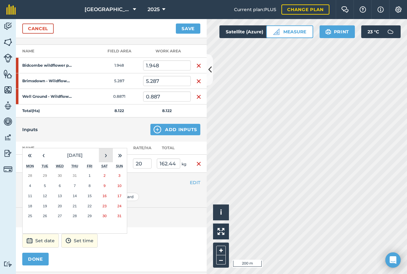
click at [105, 154] on button "›" at bounding box center [106, 155] width 14 height 14
click at [91, 174] on button "5" at bounding box center [89, 176] width 15 height 10
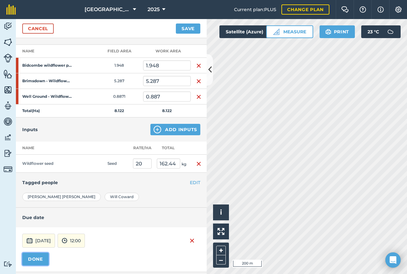
click at [40, 262] on button "DONE" at bounding box center [35, 259] width 26 height 13
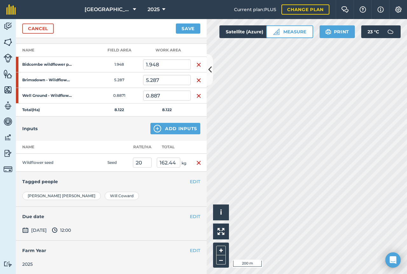
scroll to position [86, 0]
click at [187, 27] on button "Save" at bounding box center [188, 29] width 24 height 10
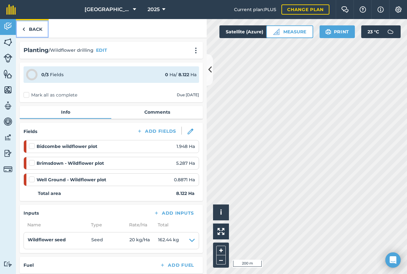
click at [40, 30] on link "Back" at bounding box center [32, 28] width 33 height 19
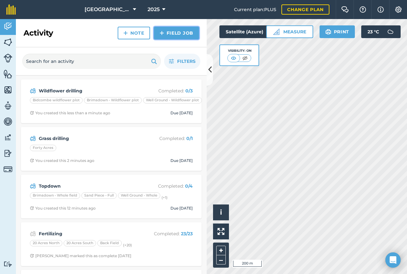
click at [182, 30] on link "Field Job" at bounding box center [176, 33] width 45 height 13
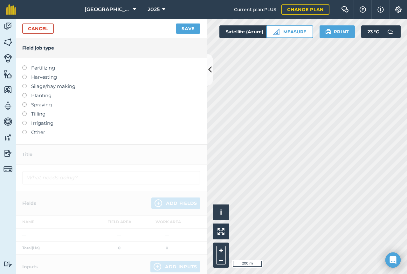
click at [23, 93] on label at bounding box center [26, 93] width 9 height 0
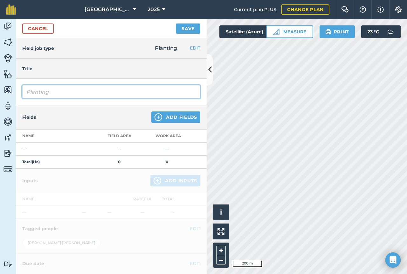
drag, startPoint x: 63, startPoint y: 94, endPoint x: 15, endPoint y: 94, distance: 47.3
click at [15, 94] on div "Activity Fields Livestock Features Maps Team Vehicles Data Reporting Billing Tu…" at bounding box center [203, 146] width 407 height 255
type input "Herbal ley drilling"
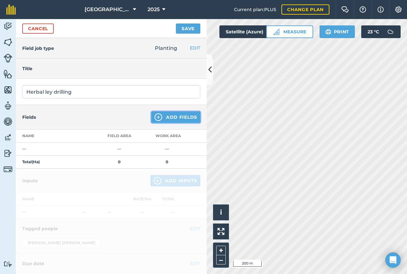
click at [158, 120] on button "Add Fields" at bounding box center [175, 116] width 49 height 11
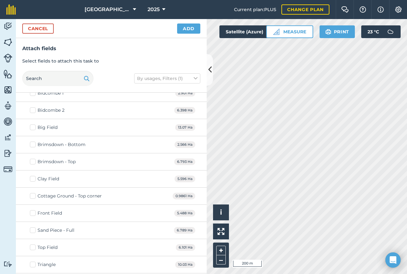
scroll to position [1207, 0]
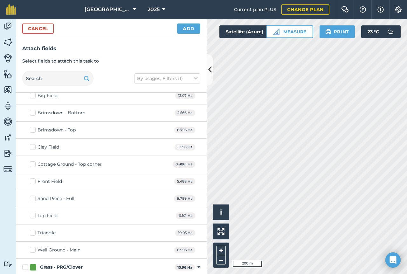
click at [33, 250] on label "Well Ground - Main" at bounding box center [55, 250] width 50 height 7
click at [33, 250] on input "Well Ground - Main" at bounding box center [32, 249] width 4 height 4
checkbox input "true"
click at [32, 200] on label "Sand Piece - Full" at bounding box center [52, 198] width 44 height 7
click at [32, 199] on input "Sand Piece - Full" at bounding box center [32, 197] width 4 height 4
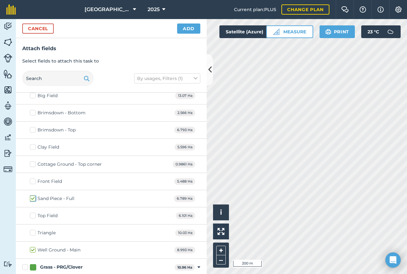
checkbox input "true"
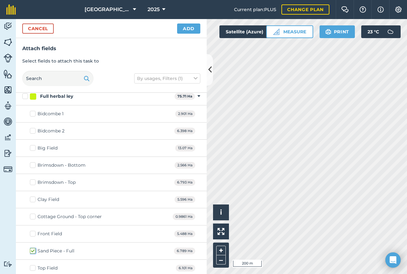
scroll to position [1143, 0]
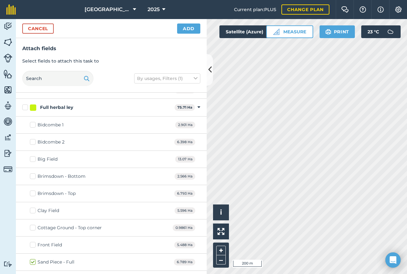
click at [31, 177] on label "Brimsdown - Bottom" at bounding box center [58, 176] width 56 height 7
click at [31, 177] on input "Brimsdown - Bottom" at bounding box center [32, 175] width 4 height 4
checkbox input "true"
click at [34, 192] on label "Brimsdown - Top" at bounding box center [53, 193] width 46 height 7
click at [34, 192] on input "Brimsdown - Top" at bounding box center [32, 192] width 4 height 4
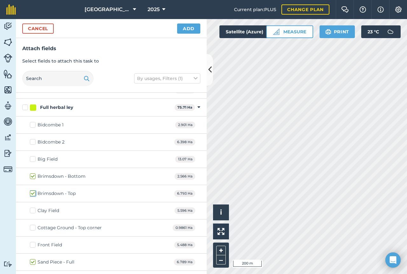
checkbox input "true"
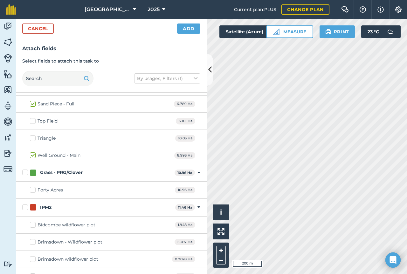
scroll to position [1302, 0]
click at [188, 32] on button "Add" at bounding box center [188, 29] width 23 height 10
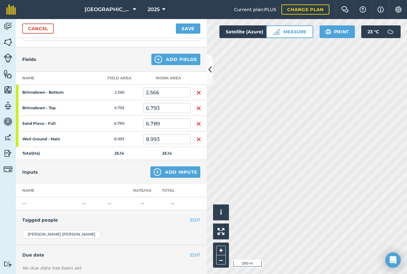
scroll to position [64, 0]
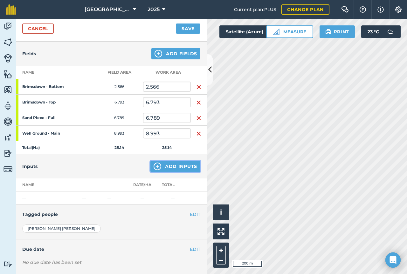
click at [175, 162] on button "Add Inputs" at bounding box center [175, 166] width 50 height 11
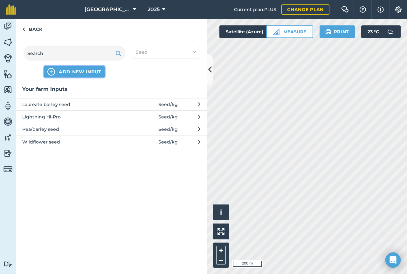
click at [75, 73] on span "ADD NEW INPUT" at bounding box center [80, 72] width 43 height 6
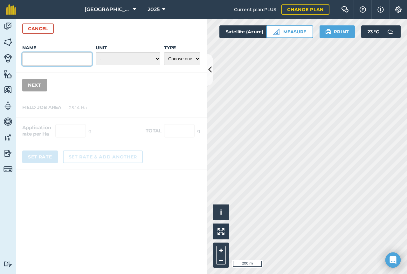
click at [55, 60] on input "Name" at bounding box center [57, 58] width 70 height 13
click at [45, 60] on input "Herbal ley seed" at bounding box center [57, 58] width 70 height 13
type input "Herbal ley seed"
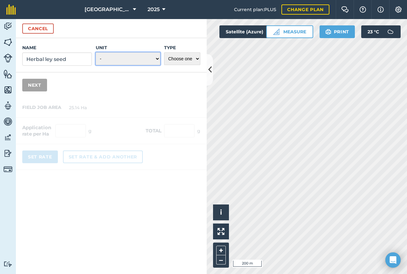
click at [155, 60] on select "- Grams/g Kilograms/kg Metric tonnes/t Millilitres/ml Litres/L Ounces/oz Pounds…" at bounding box center [128, 58] width 64 height 13
select select "KILOGRAMS"
click at [96, 52] on select "- Grams/g Kilograms/kg Metric tonnes/t Millilitres/ml Litres/L Ounces/oz Pounds…" at bounding box center [128, 58] width 64 height 13
click at [182, 60] on select "Choose one Fertilizer Seed Spray Fuel Other" at bounding box center [182, 58] width 36 height 13
select select "SEED"
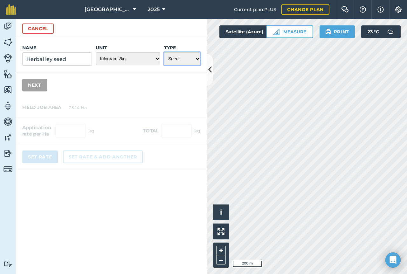
click at [164, 52] on select "Choose one Fertilizer Seed Spray Fuel Other" at bounding box center [182, 58] width 36 height 13
click at [42, 88] on button "Next" at bounding box center [34, 85] width 25 height 13
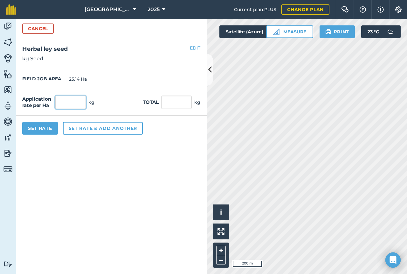
click at [70, 101] on input "text" at bounding box center [70, 102] width 30 height 13
type input "34"
type input "854.76"
click at [179, 98] on input "854.76" at bounding box center [176, 102] width 30 height 13
click at [38, 130] on button "Set Rate" at bounding box center [40, 128] width 36 height 13
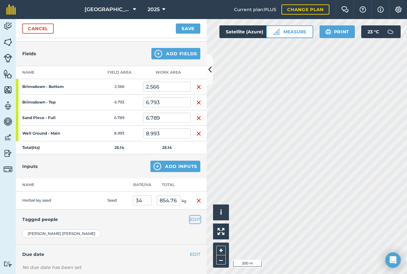
click at [191, 218] on button "EDIT" at bounding box center [195, 219] width 10 height 7
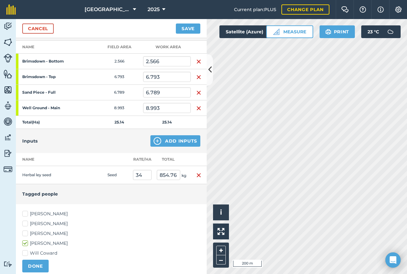
scroll to position [127, 0]
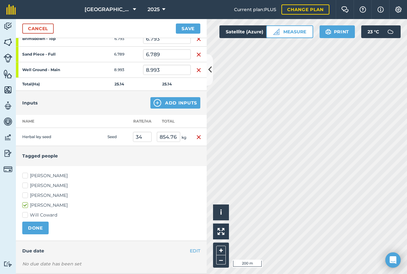
click at [33, 213] on label "Will Coward" at bounding box center [111, 215] width 178 height 7
click at [26, 213] on input "Will Coward" at bounding box center [24, 214] width 4 height 4
checkbox input "true"
click at [35, 226] on button "DONE" at bounding box center [35, 228] width 26 height 13
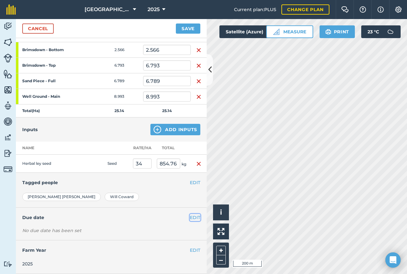
click at [190, 216] on button "EDIT" at bounding box center [195, 217] width 10 height 7
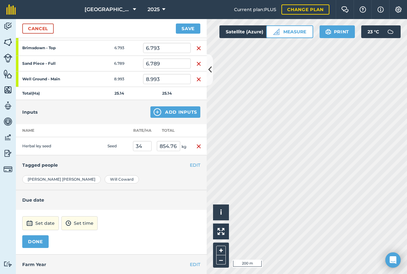
scroll to position [132, 0]
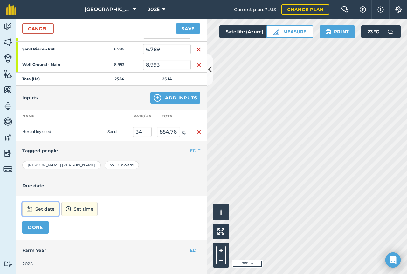
click at [43, 208] on button "Set date" at bounding box center [40, 209] width 37 height 14
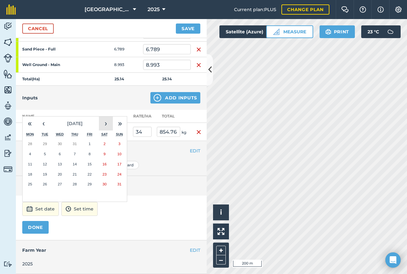
click at [103, 123] on button "›" at bounding box center [106, 124] width 14 height 14
click at [89, 145] on abbr "5" at bounding box center [90, 144] width 2 height 4
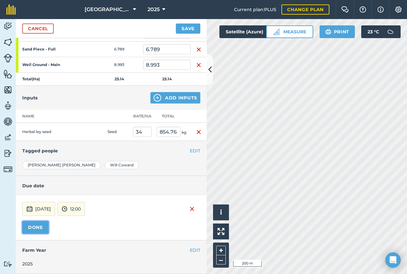
click at [43, 226] on button "DONE" at bounding box center [35, 227] width 26 height 13
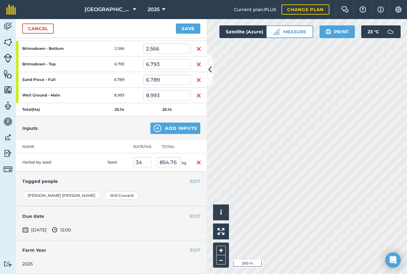
scroll to position [102, 0]
click at [190, 31] on button "Save" at bounding box center [188, 29] width 24 height 10
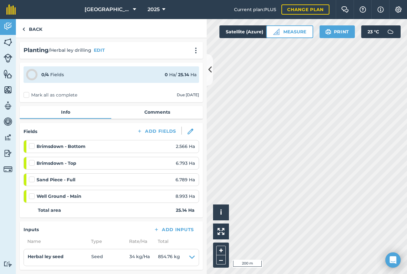
click at [205, 183] on div "Activity Fields Livestock Features Maps Team Vehicles Data Reporting Billing Tu…" at bounding box center [203, 146] width 407 height 255
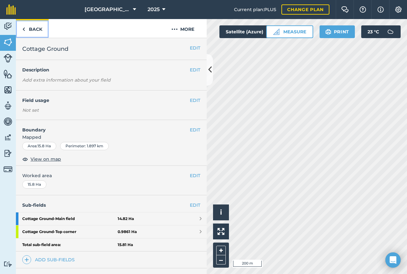
click at [32, 30] on link "Back" at bounding box center [32, 28] width 33 height 19
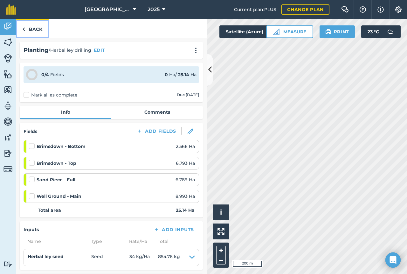
click at [38, 31] on link "Back" at bounding box center [32, 28] width 33 height 19
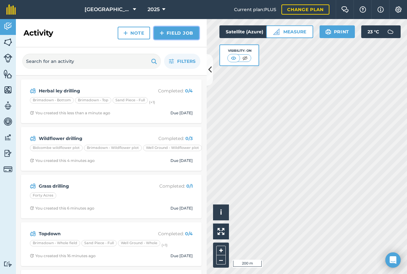
click at [186, 35] on link "Field Job" at bounding box center [176, 33] width 45 height 13
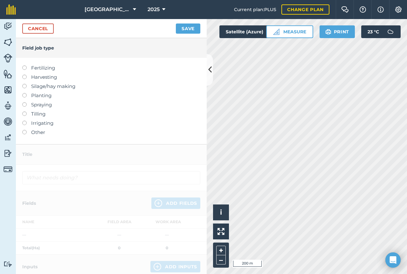
click at [30, 97] on label "Planting" at bounding box center [111, 96] width 178 height 8
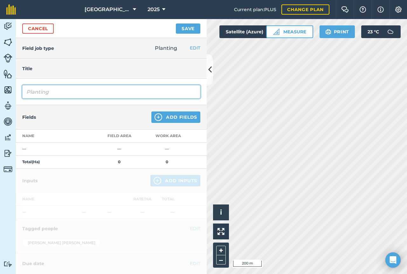
drag, startPoint x: 64, startPoint y: 91, endPoint x: 14, endPoint y: 95, distance: 50.6
click at [12, 95] on div "Activity Fields Livestock Features Maps Team Vehicles Data Reporting Billing Tu…" at bounding box center [203, 146] width 407 height 255
type input "Rye drilling"
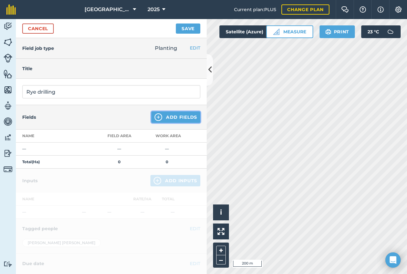
click at [165, 115] on button "Add Fields" at bounding box center [175, 116] width 49 height 11
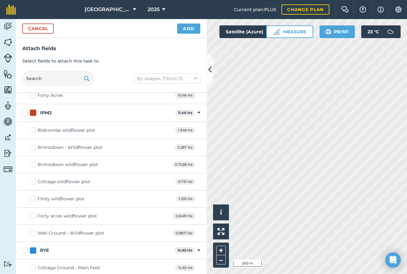
scroll to position [1433, 0]
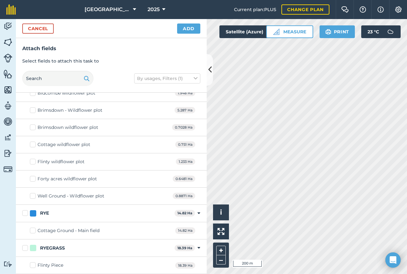
click at [33, 231] on label "Cottage Ground - Main field" at bounding box center [65, 230] width 70 height 7
click at [33, 231] on input "Cottage Ground - Main field" at bounding box center [32, 229] width 4 height 4
checkbox input "true"
click at [194, 28] on button "Add" at bounding box center [188, 29] width 23 height 10
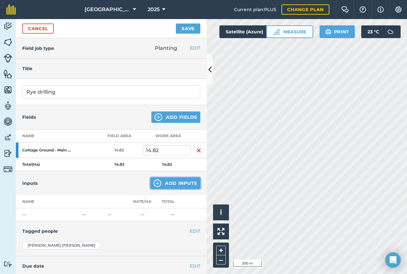
click at [171, 186] on button "Add Inputs" at bounding box center [175, 183] width 50 height 11
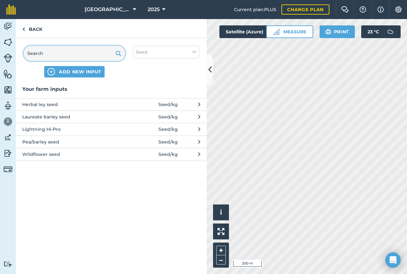
click at [58, 55] on input "text" at bounding box center [75, 53] width 102 height 15
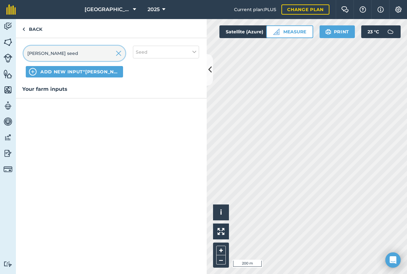
type input "[PERSON_NAME] seed"
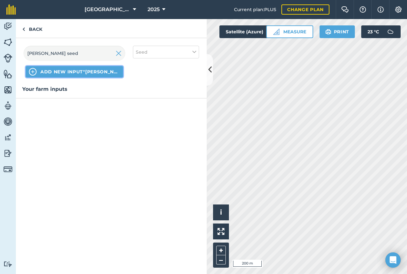
click at [102, 72] on span "ADD NEW INPUT "[PERSON_NAME] seed"" at bounding box center [79, 72] width 79 height 6
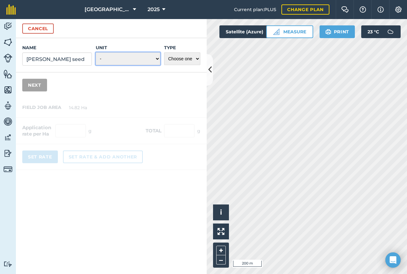
click at [153, 59] on select "- Grams/g Kilograms/kg Metric tonnes/t Millilitres/ml Litres/L Ounces/oz Pounds…" at bounding box center [128, 58] width 64 height 13
select select "KILOGRAMS"
click at [96, 52] on select "- Grams/g Kilograms/kg Metric tonnes/t Millilitres/ml Litres/L Ounces/oz Pounds…" at bounding box center [128, 58] width 64 height 13
click at [171, 58] on select "Choose one Fertilizer Seed Spray Fuel Other" at bounding box center [182, 58] width 36 height 13
select select "SEED"
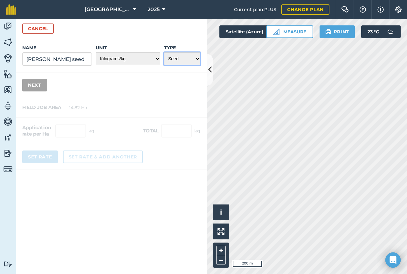
click at [164, 52] on select "Choose one Fertilizer Seed Spray Fuel Other" at bounding box center [182, 58] width 36 height 13
click at [39, 84] on button "Next" at bounding box center [34, 85] width 25 height 13
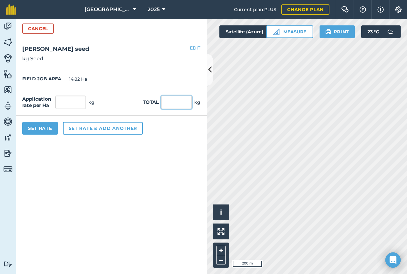
click at [165, 102] on input "text" at bounding box center [176, 102] width 30 height 13
type input "1050"
type input "70.85"
type input "1,050"
click at [158, 134] on div "Set Rate Set rate & add another" at bounding box center [111, 129] width 191 height 26
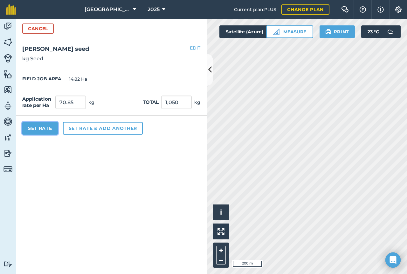
click at [33, 131] on button "Set Rate" at bounding box center [40, 128] width 36 height 13
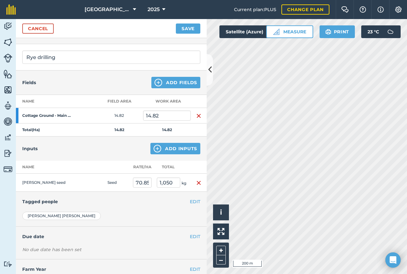
scroll to position [54, 0]
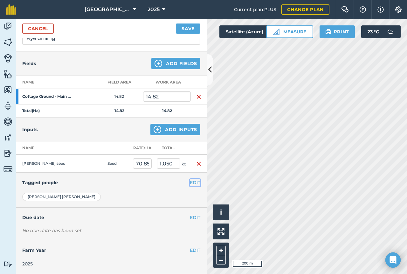
click at [195, 183] on button "EDIT" at bounding box center [195, 182] width 10 height 7
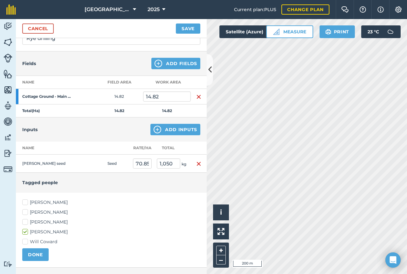
click at [35, 240] on label "Will Coward" at bounding box center [111, 242] width 178 height 7
click at [26, 240] on input "Will Coward" at bounding box center [24, 241] width 4 height 4
checkbox input "true"
click at [32, 253] on button "DONE" at bounding box center [35, 254] width 26 height 13
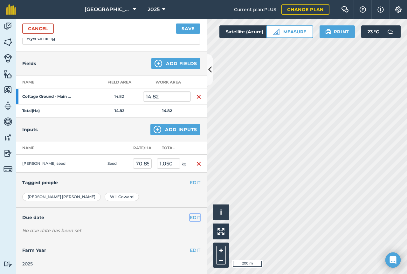
click at [190, 218] on button "EDIT" at bounding box center [195, 217] width 10 height 7
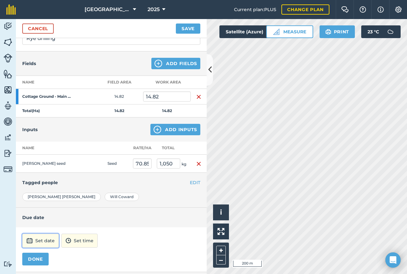
click at [39, 238] on button "Set date" at bounding box center [40, 241] width 37 height 14
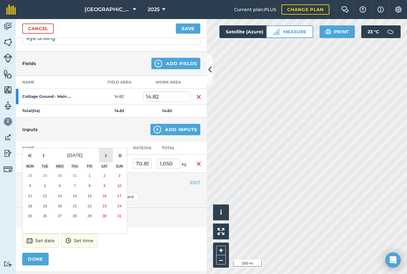
click at [104, 158] on button "›" at bounding box center [106, 155] width 14 height 14
click at [86, 185] on button "12" at bounding box center [89, 186] width 15 height 10
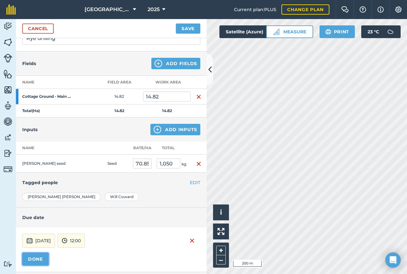
click at [38, 259] on button "DONE" at bounding box center [35, 259] width 26 height 13
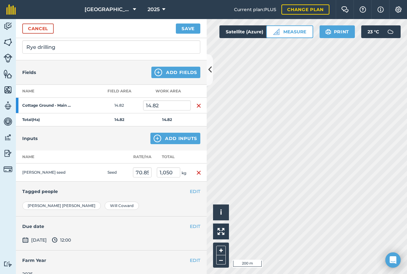
scroll to position [55, 0]
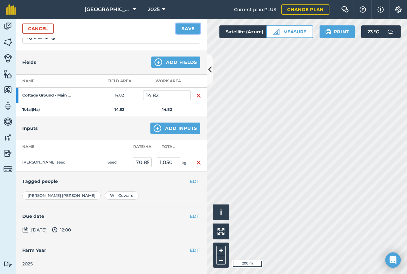
click at [185, 31] on button "Save" at bounding box center [188, 29] width 24 height 10
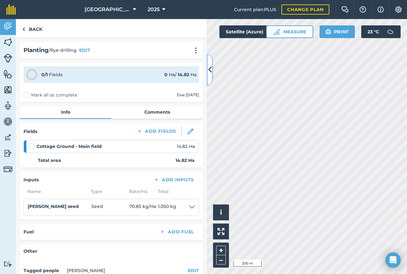
click at [208, 68] on icon at bounding box center [209, 69] width 3 height 11
